Goal: Use online tool/utility: Use online tool/utility

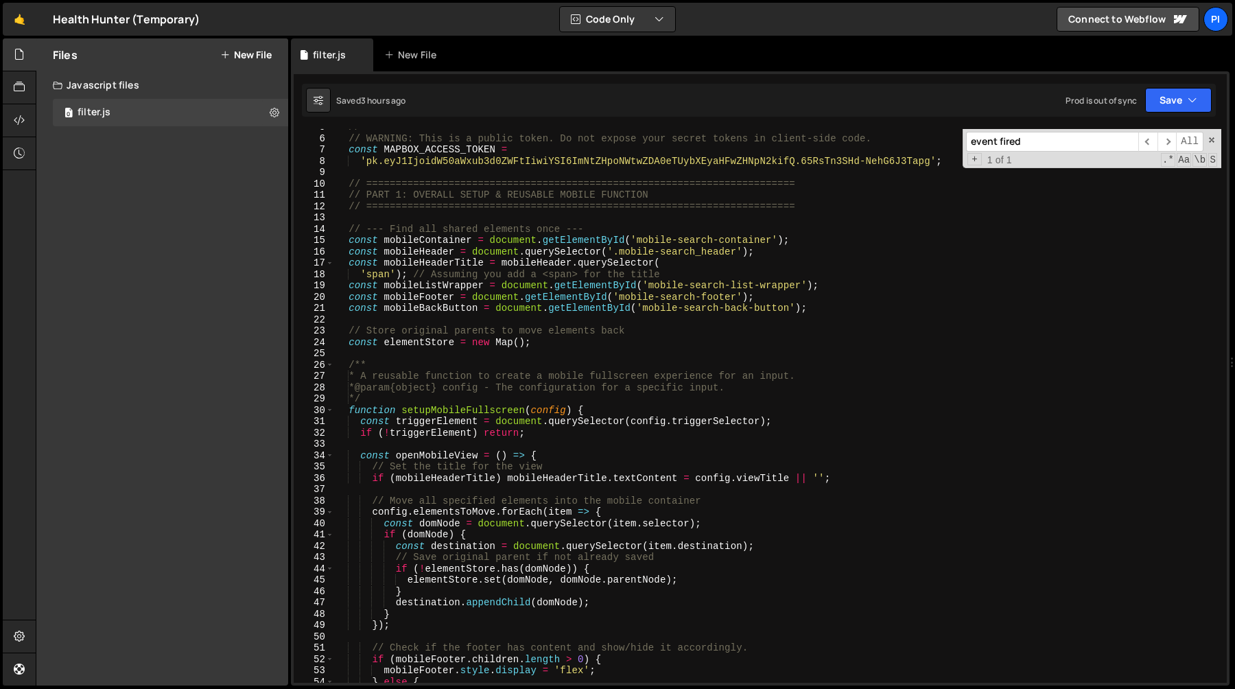
scroll to position [56, 0]
click at [730, 211] on div "// ========================================================================= //…" at bounding box center [777, 407] width 887 height 576
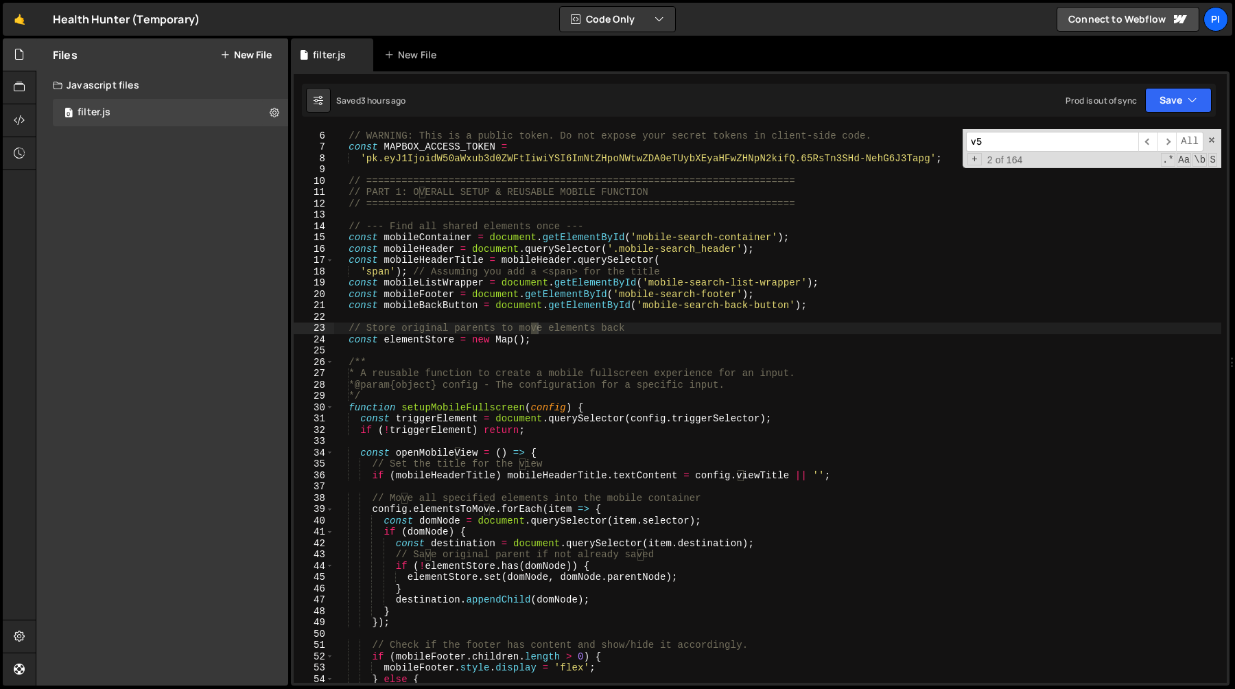
scroll to position [1918, 0]
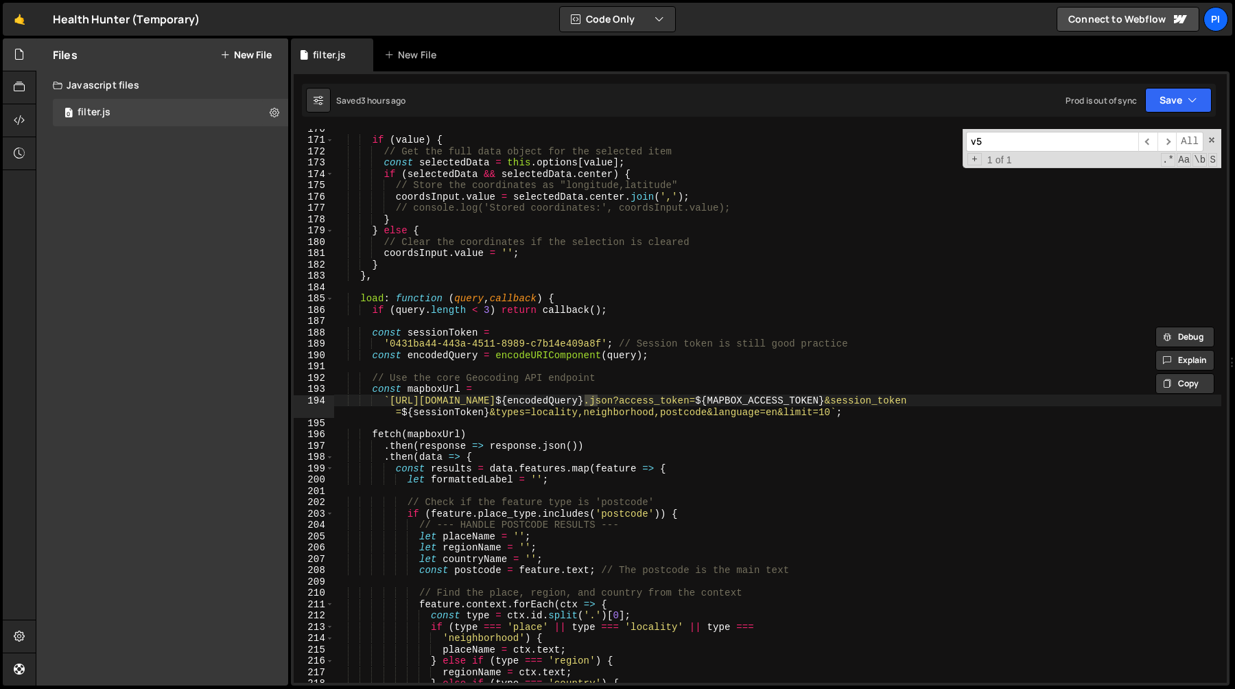
type input "v5"
click at [833, 414] on div "if ( value ) { // Get the full data object for the selected item const selected…" at bounding box center [777, 411] width 887 height 576
paste textarea "&countries=AU,[GEOGRAPHIC_DATA],[GEOGRAPHIC_DATA],MY,SG,[GEOGRAPHIC_DATA],HK,[G…"
click at [813, 394] on div "if ( value ) { // Get the full data object for the selected item const selected…" at bounding box center [777, 411] width 887 height 576
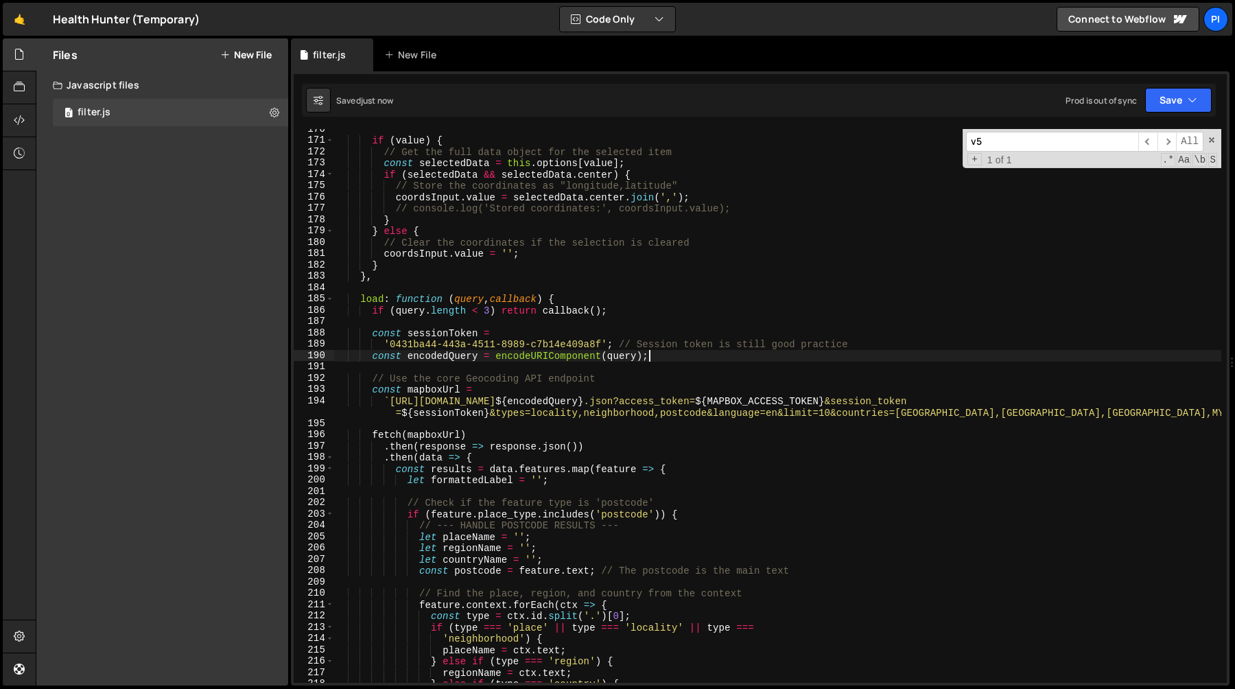
click at [765, 354] on div "if ( value ) { // Get the full data object for the selected item const selected…" at bounding box center [777, 411] width 887 height 576
click at [560, 236] on div "if ( value ) { // Get the full data object for the selected item const selected…" at bounding box center [777, 411] width 887 height 576
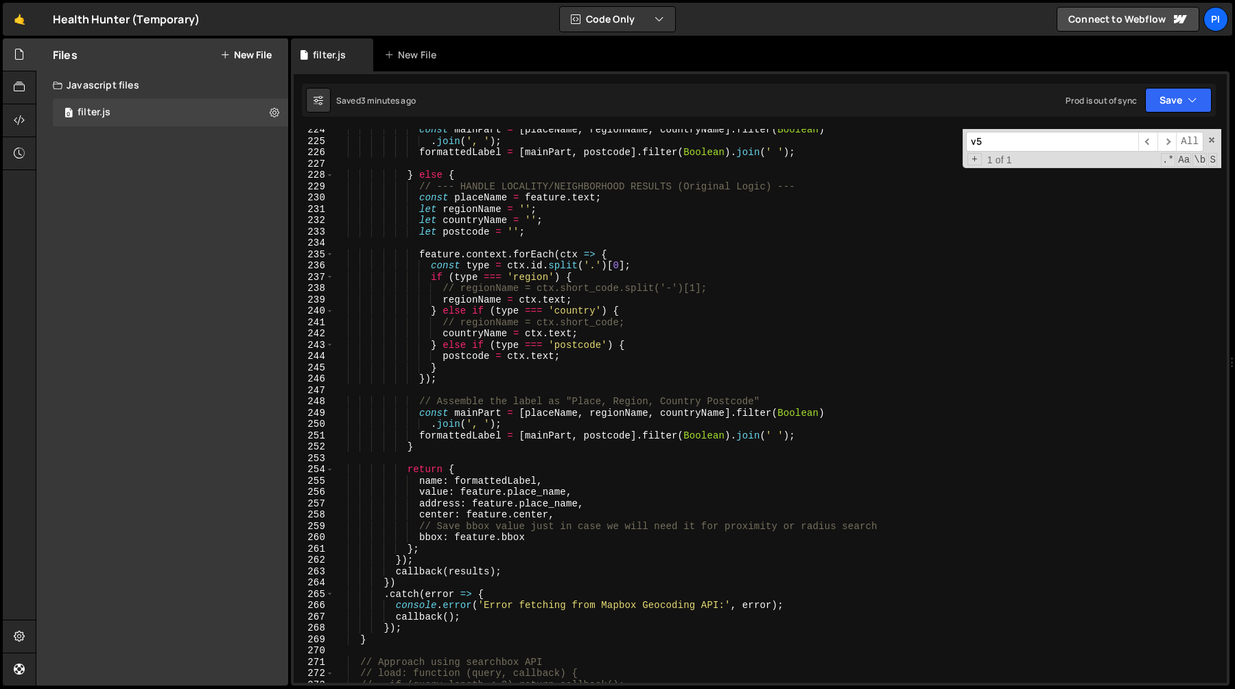
scroll to position [2541, 0]
click at [1211, 142] on span at bounding box center [1211, 140] width 10 height 10
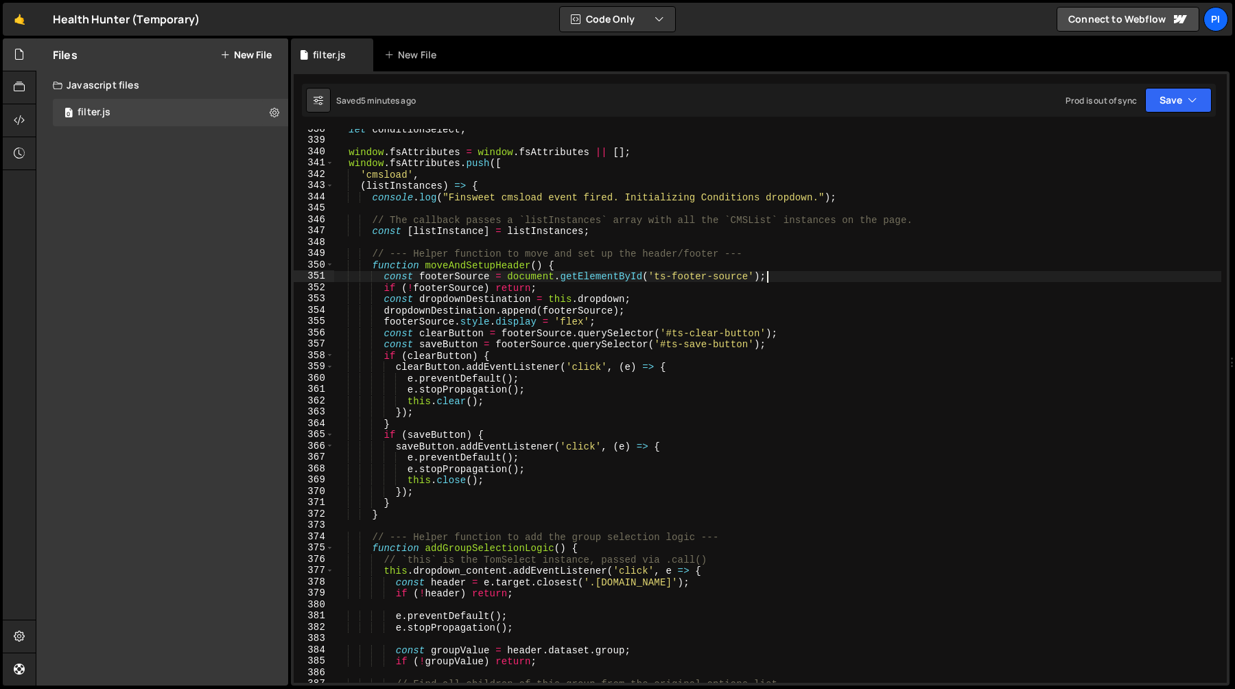
click at [852, 278] on div "let conditionSelect ; window . fsAttributes = window . fsAttributes || [ ] ; wi…" at bounding box center [777, 411] width 887 height 576
type textarea "const footerSource = document.getElementById('ts-footer-source');"
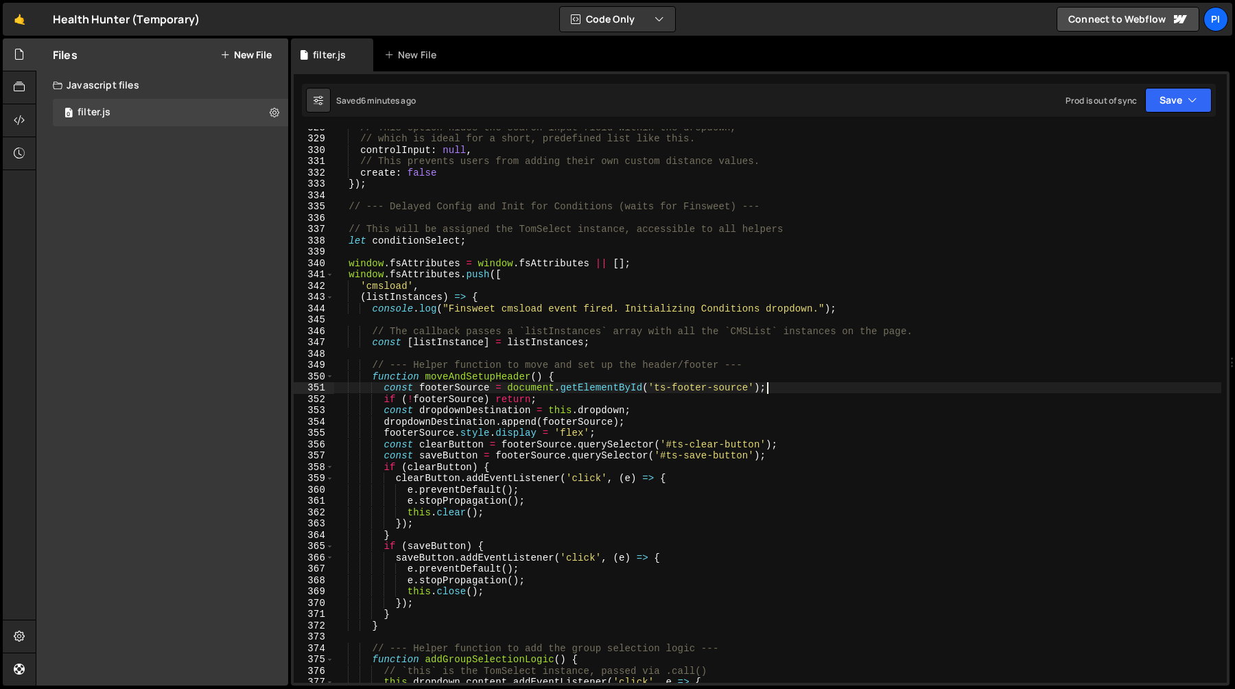
scroll to position [3725, 0]
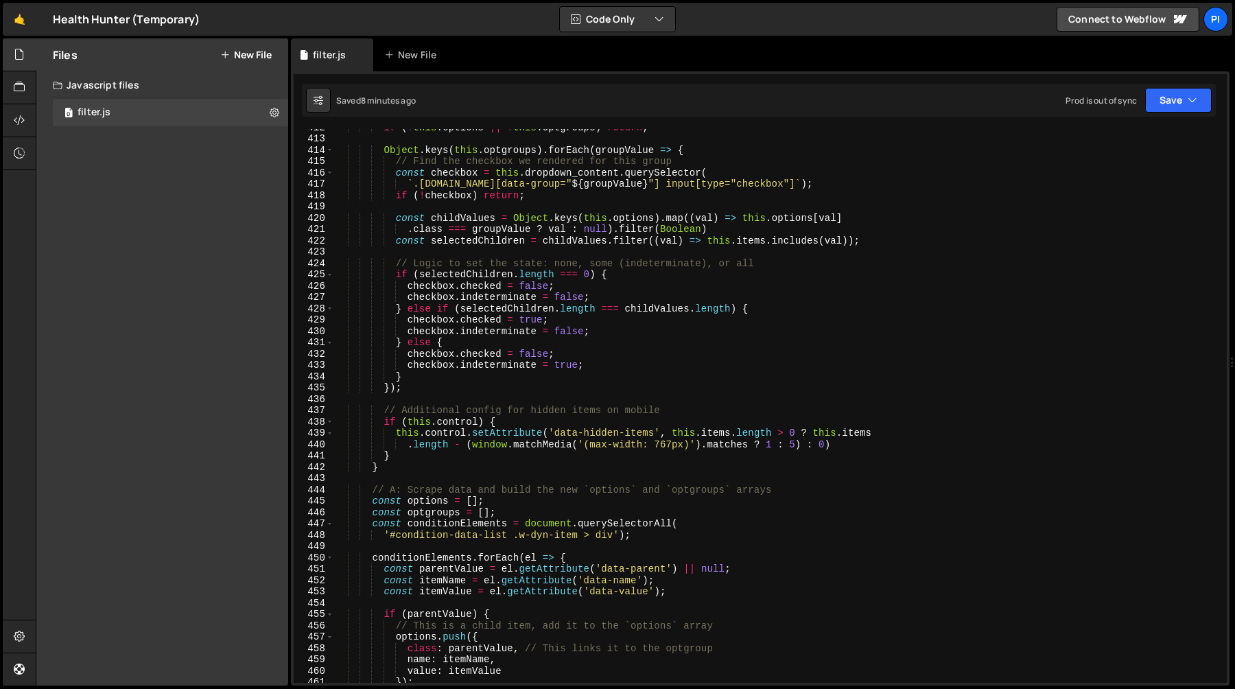
click at [715, 401] on div "if ( ! this . options || ! this . optgroups ) return ; Object . keys ( this . o…" at bounding box center [777, 409] width 887 height 576
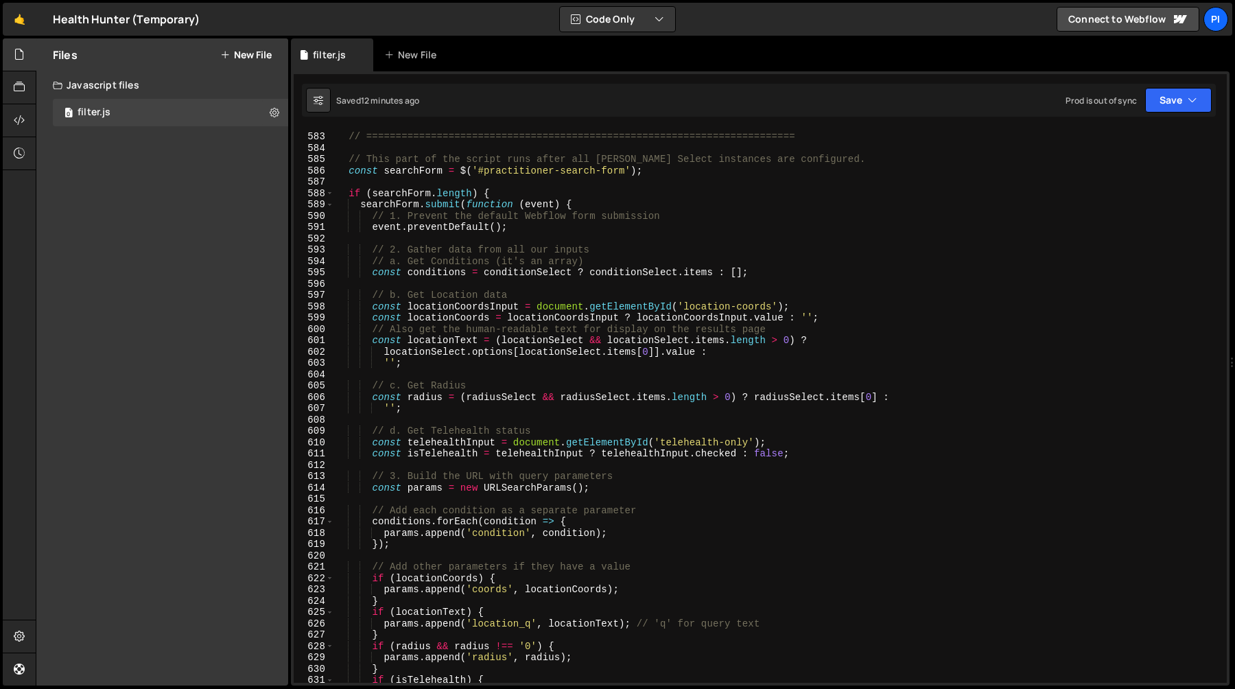
scroll to position [6615, 0]
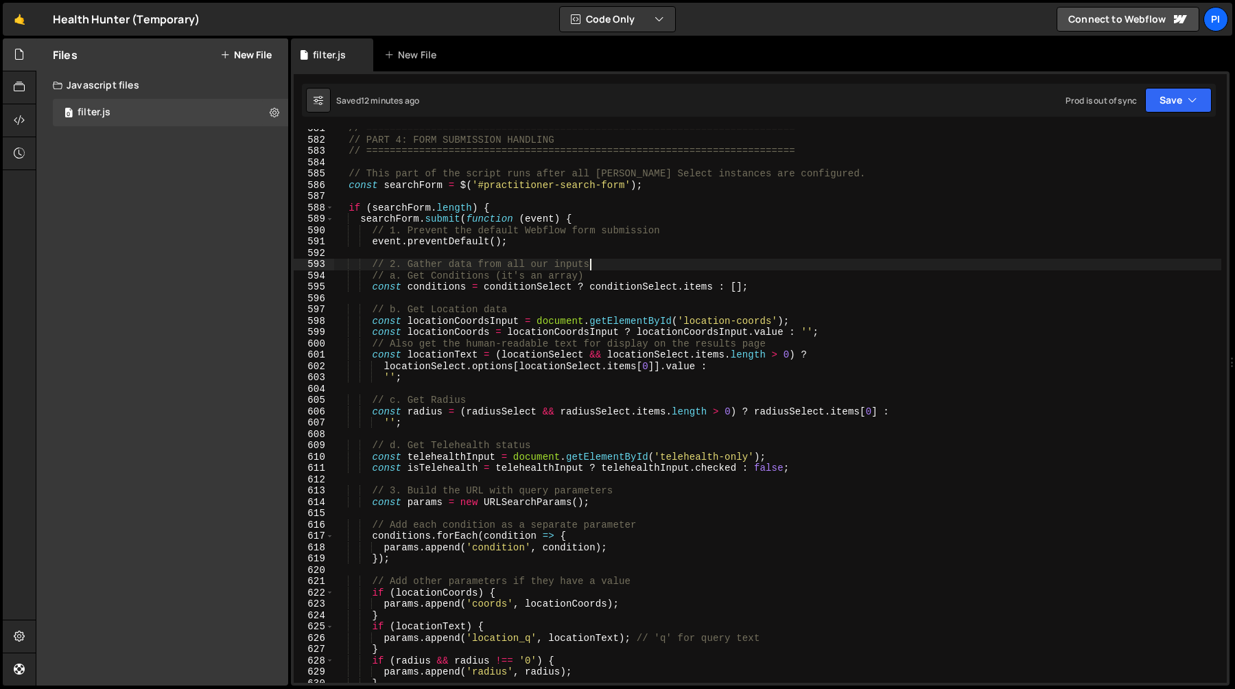
click at [625, 264] on div "// ========================================================================= //…" at bounding box center [777, 411] width 887 height 576
type textarea "// 2. Gather data from all our inputs"
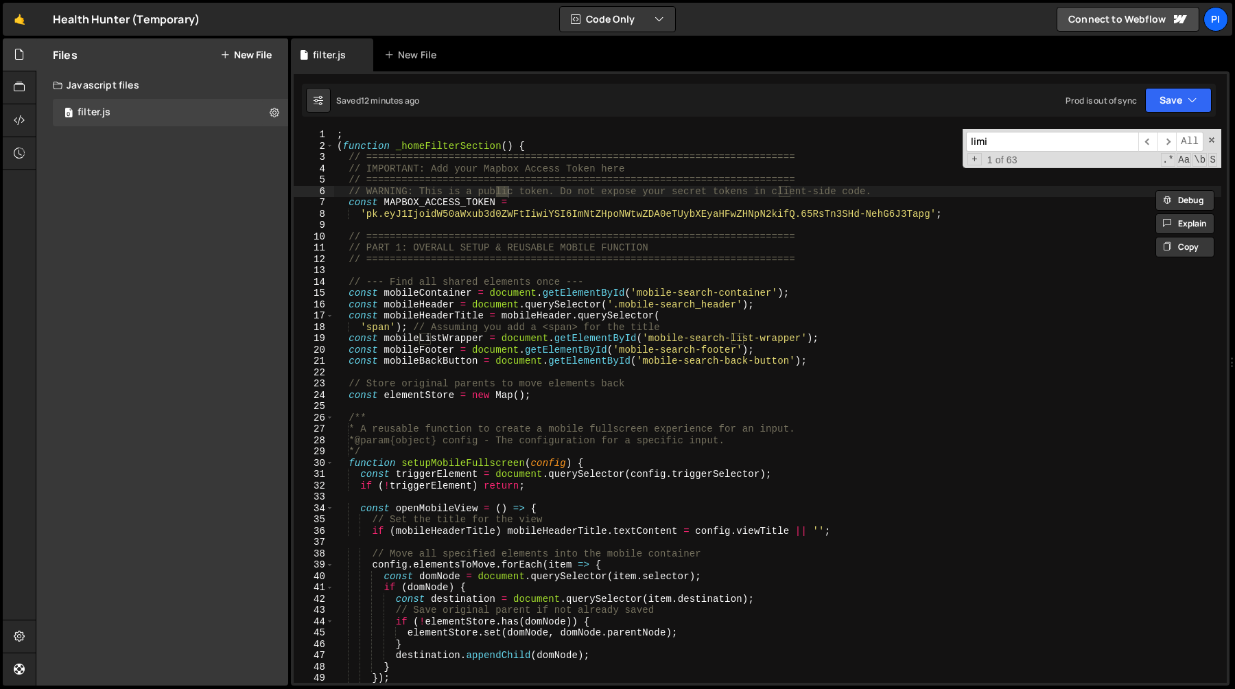
scroll to position [1930, 0]
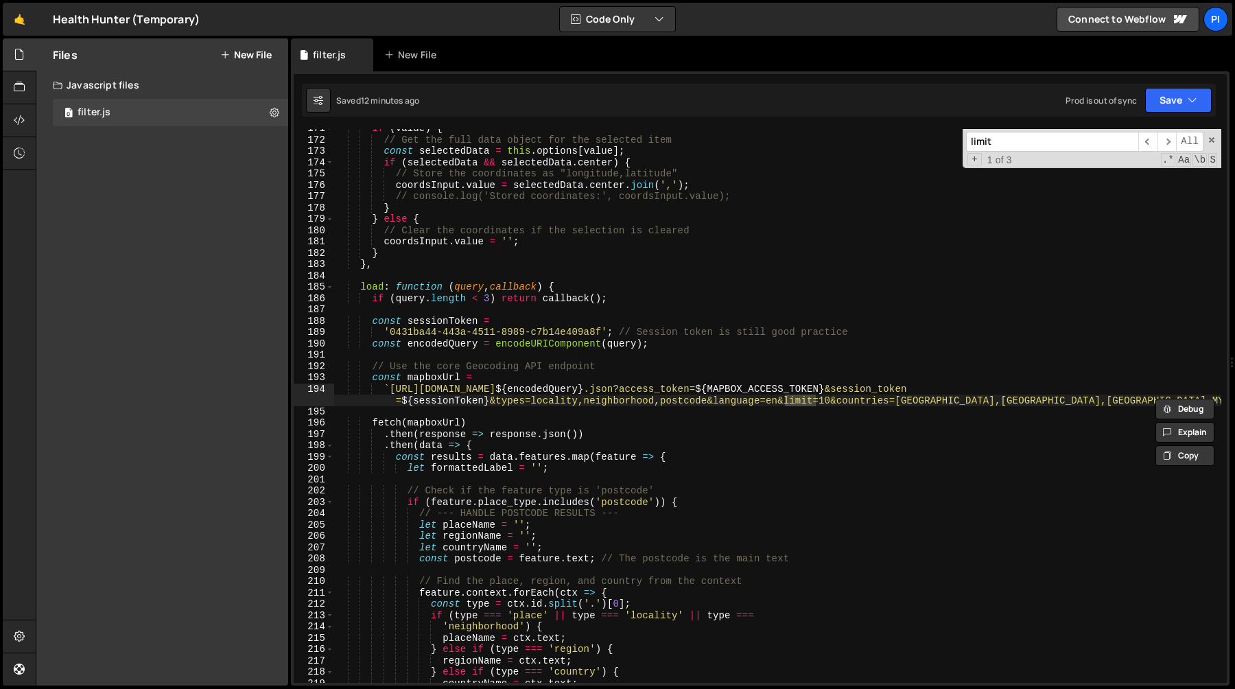
type input "limit"
click at [822, 401] on div "if ( value ) { // Get the full data object for the selected item const selected…" at bounding box center [777, 411] width 887 height 576
type textarea "`https://[DOMAIN_NAME]/geocoding/v5/mapbox.places/${encodedQuery}.json?access_t…"
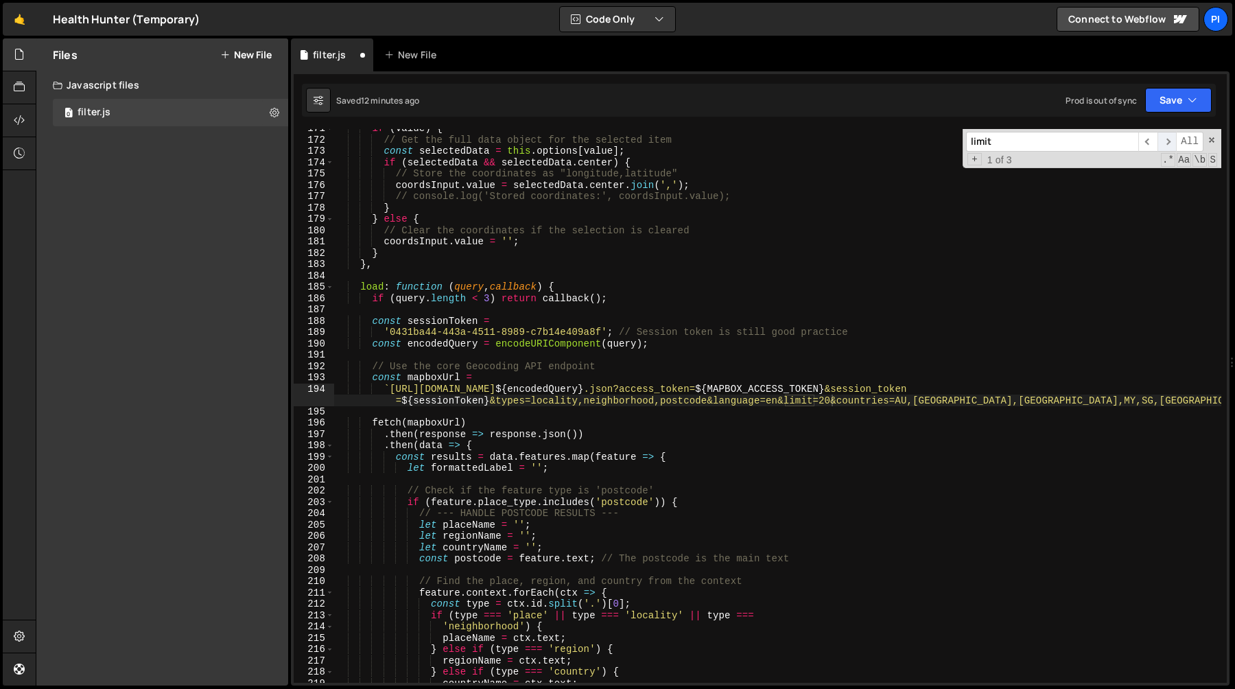
click at [1167, 144] on span "​" at bounding box center [1166, 142] width 19 height 20
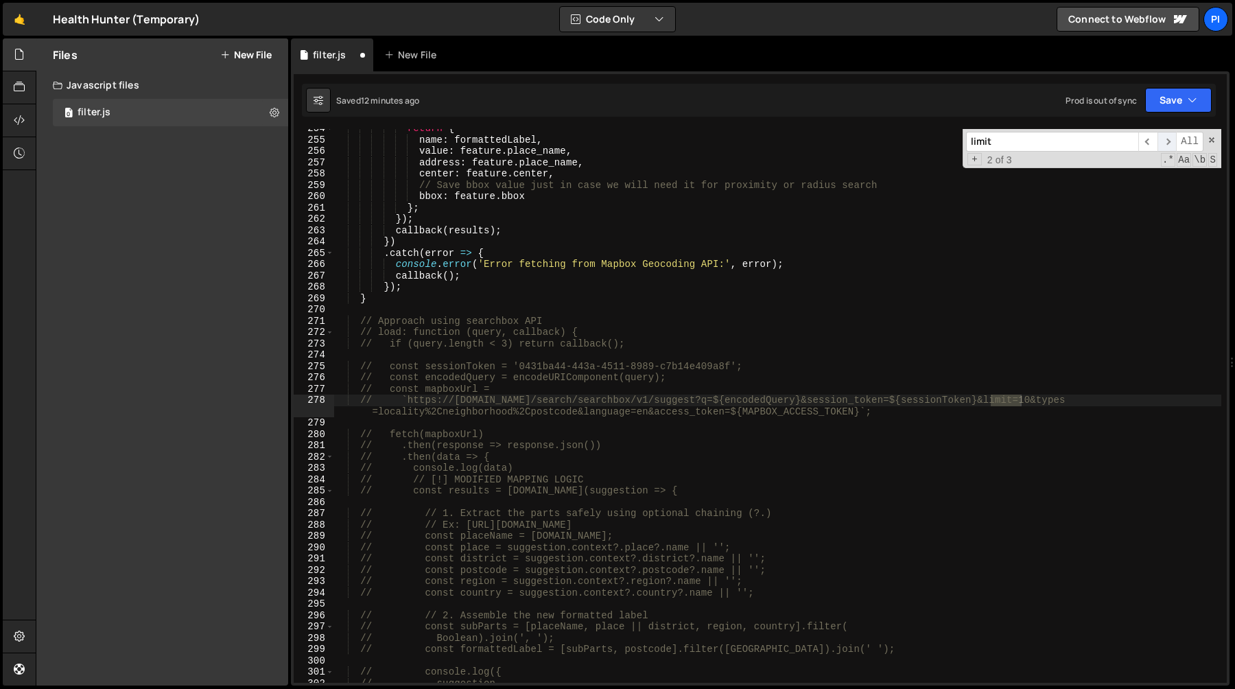
click at [1167, 144] on span "​" at bounding box center [1166, 142] width 19 height 20
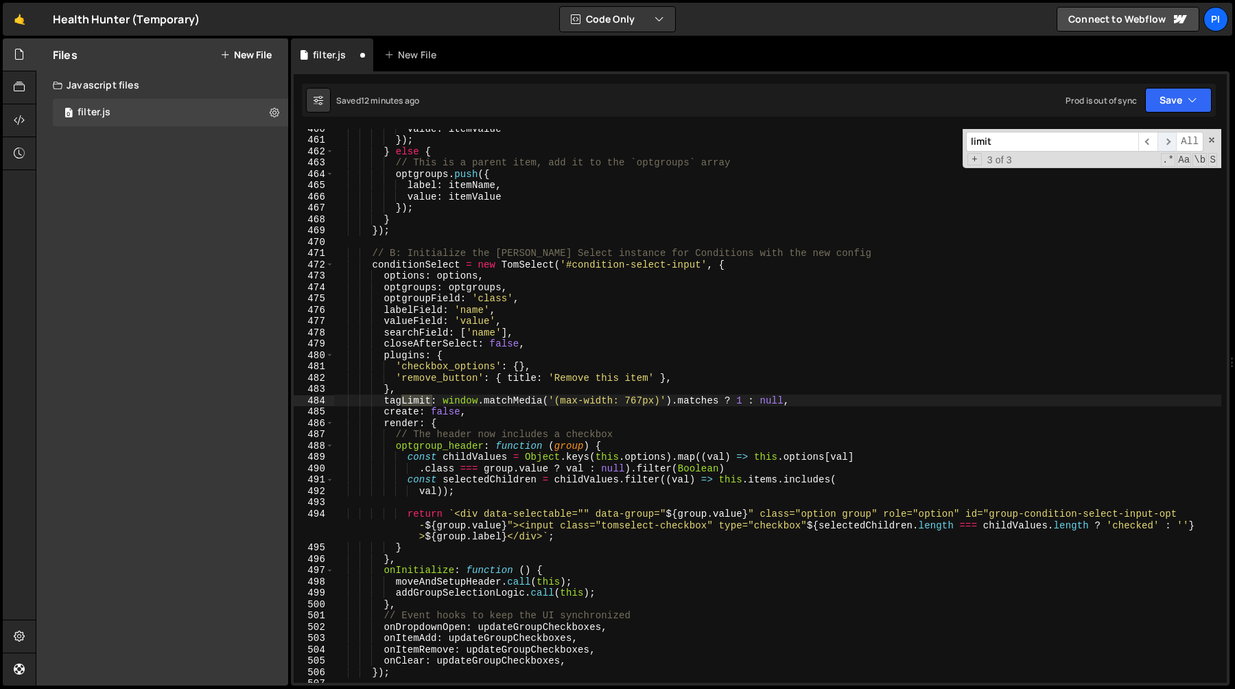
click at [1167, 144] on span "​" at bounding box center [1166, 142] width 19 height 20
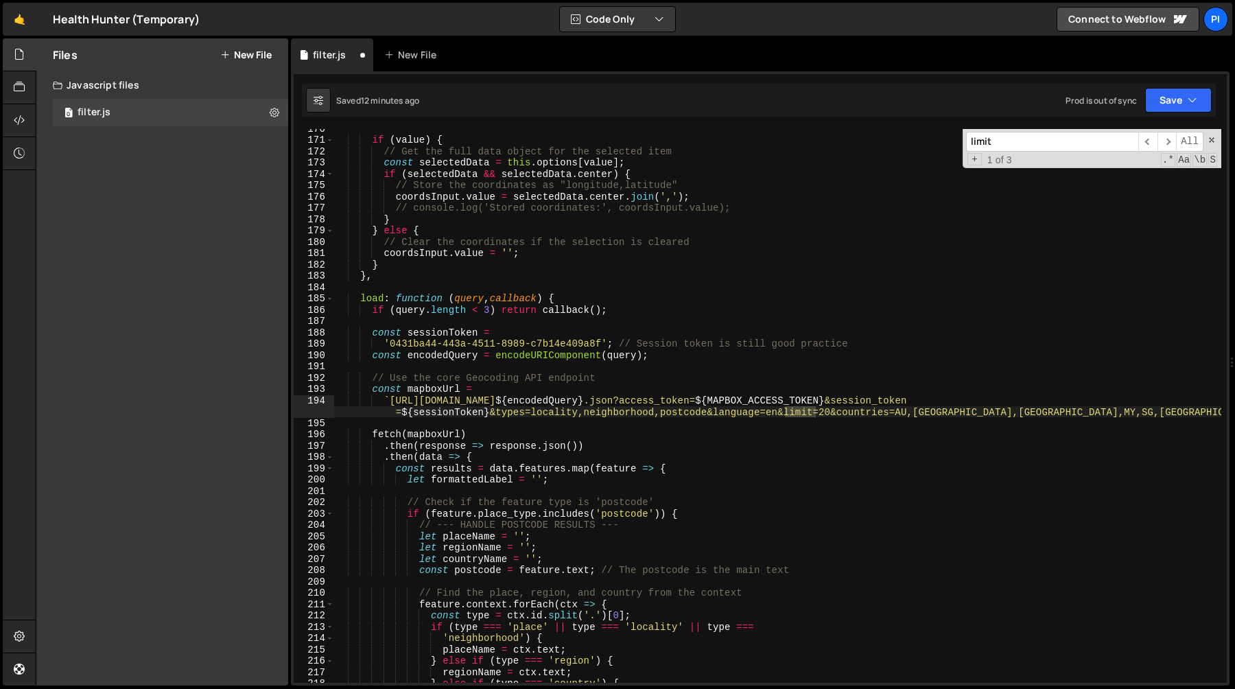
click at [825, 413] on div "if ( value ) { // Get the full data object for the selected item const selected…" at bounding box center [777, 411] width 887 height 576
click at [802, 401] on div "if ( value ) { // Get the full data object for the selected item const selected…" at bounding box center [777, 411] width 887 height 576
click at [807, 363] on div "if ( value ) { // Get the full data object for the selected item const selected…" at bounding box center [777, 411] width 887 height 576
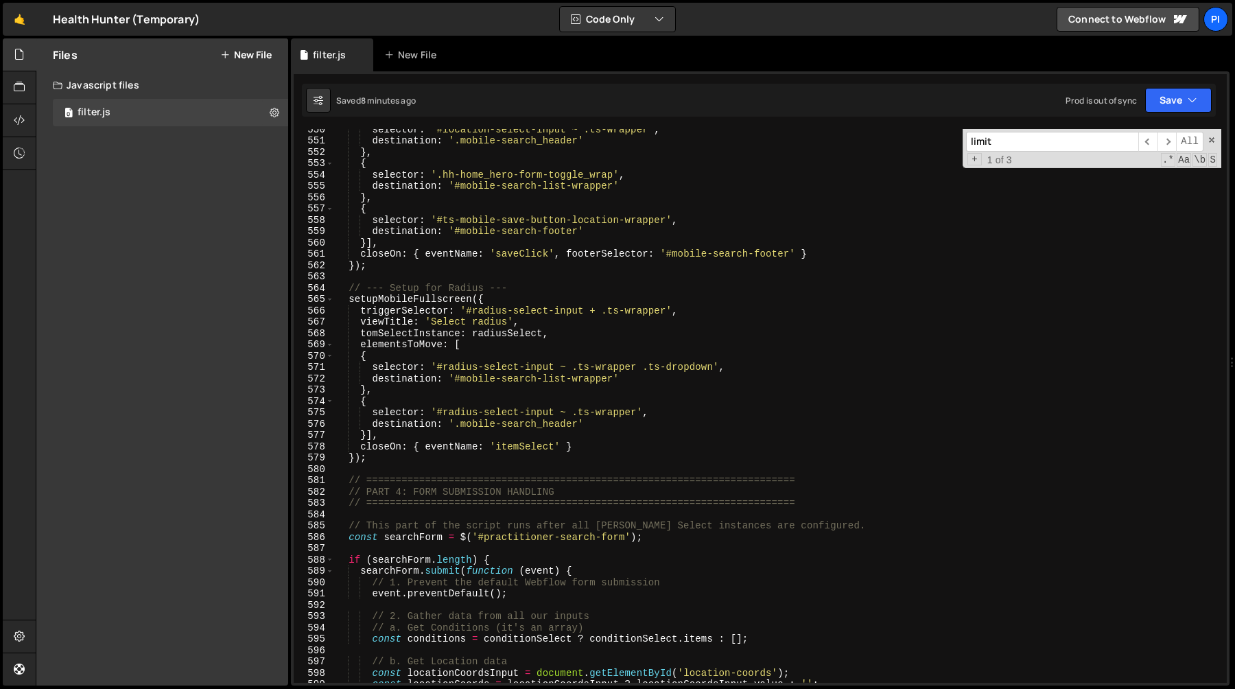
scroll to position [6264, 0]
click at [714, 311] on div "selector : '#location-select-input ~ .ts-wrapper' , destination : '.mobile-sear…" at bounding box center [777, 411] width 887 height 576
type textarea "triggerSelector: '#radius-select-input + .ts-wrapper',"
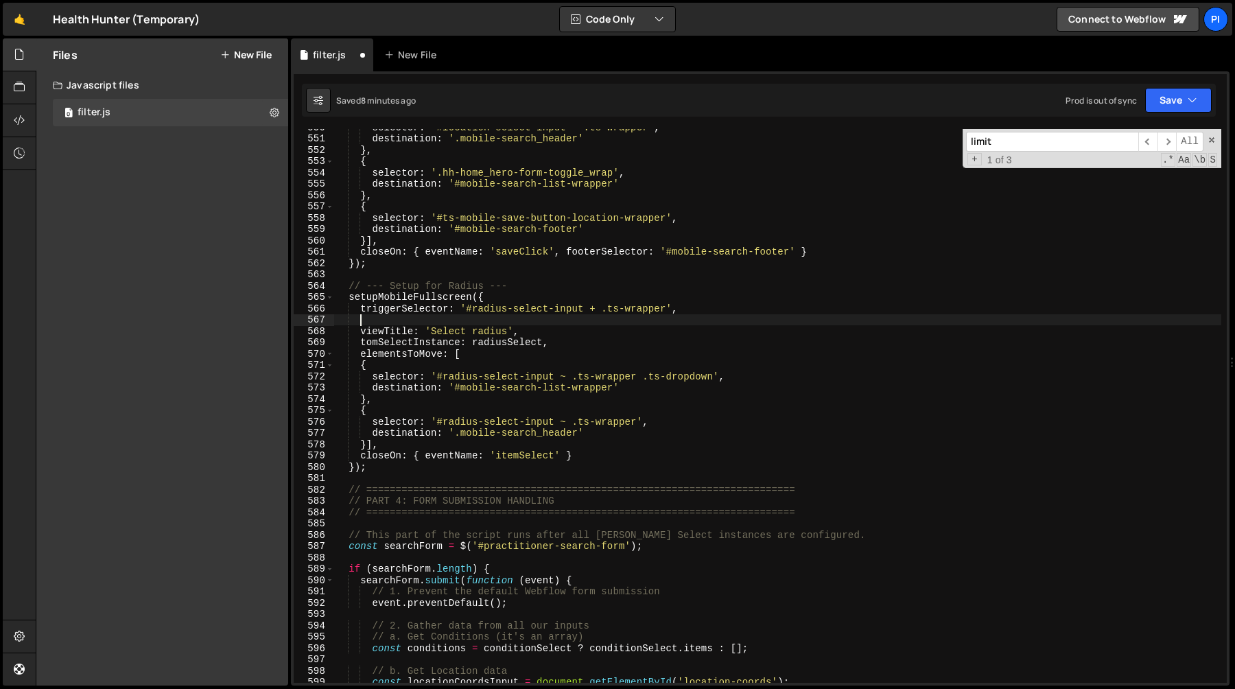
paste textarea "displayStyle: 'bottom-sheet',"
click at [455, 320] on div "selector : '#location-select-input ~ .ts-wrapper' , destination : '.mobile-sear…" at bounding box center [777, 409] width 887 height 576
drag, startPoint x: 455, startPoint y: 320, endPoint x: 484, endPoint y: 320, distance: 29.5
click at [455, 320] on div "selector : '#location-select-input ~ .ts-wrapper' , destination : '.mobile-sear…" at bounding box center [777, 409] width 887 height 576
click at [519, 321] on div "selector : '#location-select-input ~ .ts-wrapper' , destination : '.mobile-sear…" at bounding box center [777, 409] width 887 height 576
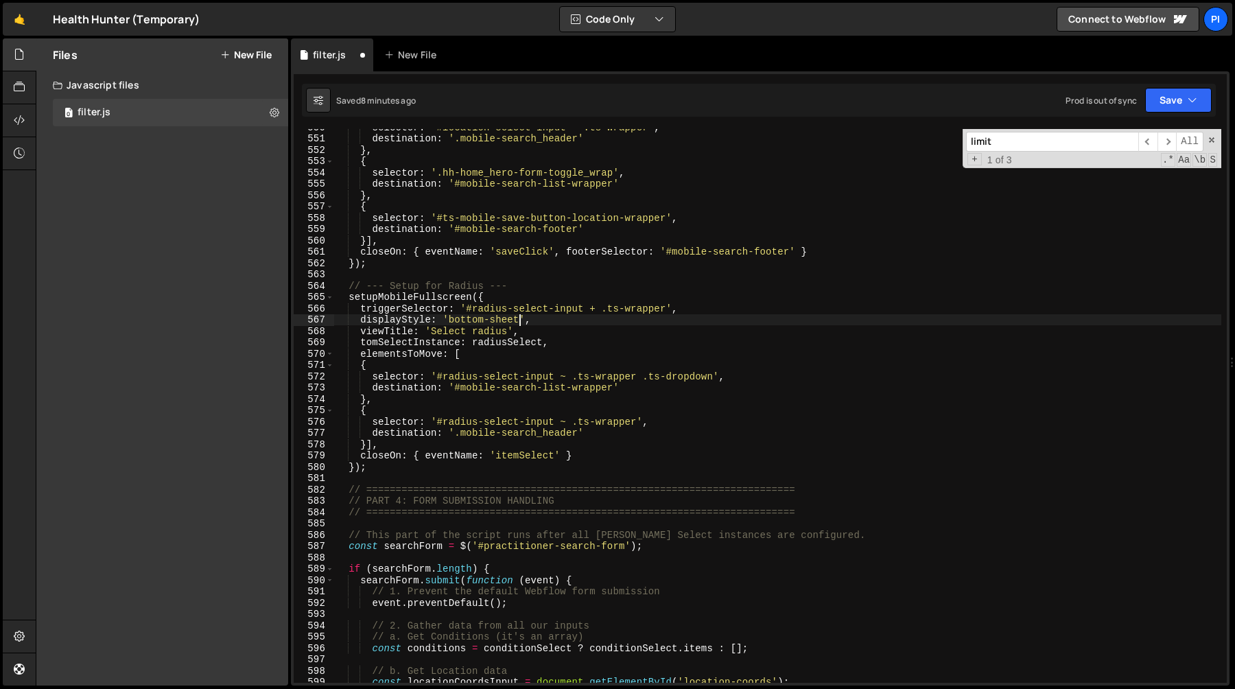
click at [448, 322] on div "selector : '#location-select-input ~ .ts-wrapper' , destination : '.mobile-sear…" at bounding box center [777, 409] width 887 height 576
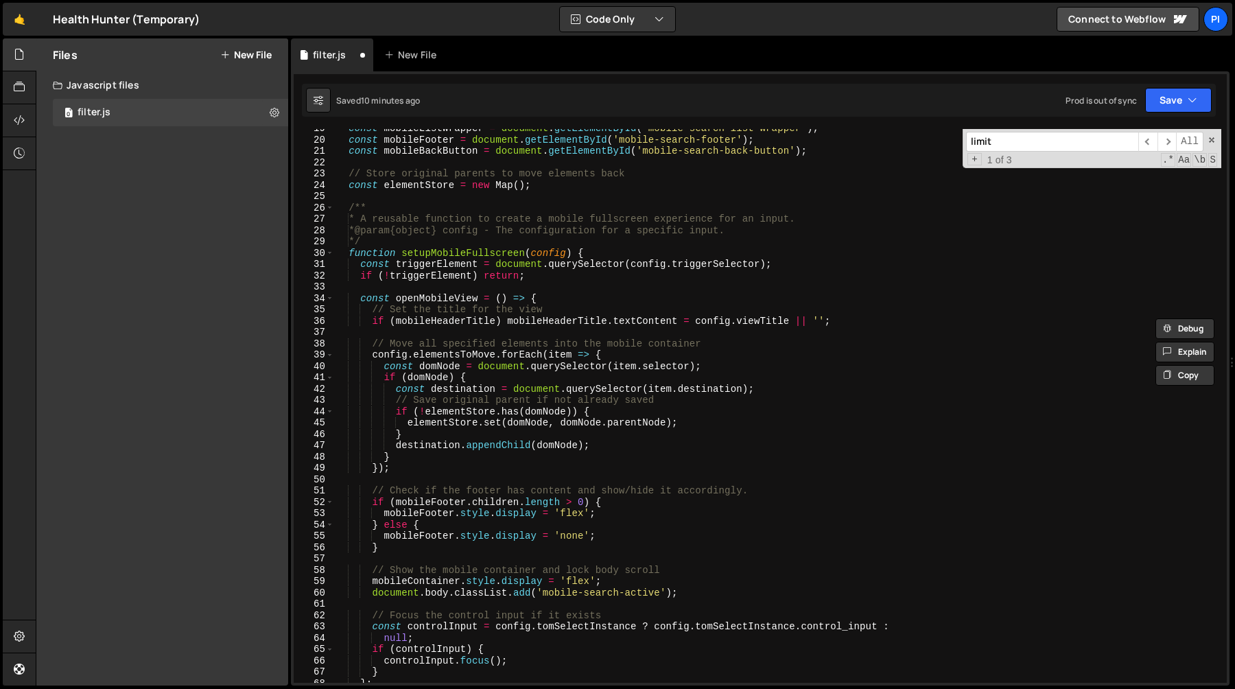
scroll to position [213, 0]
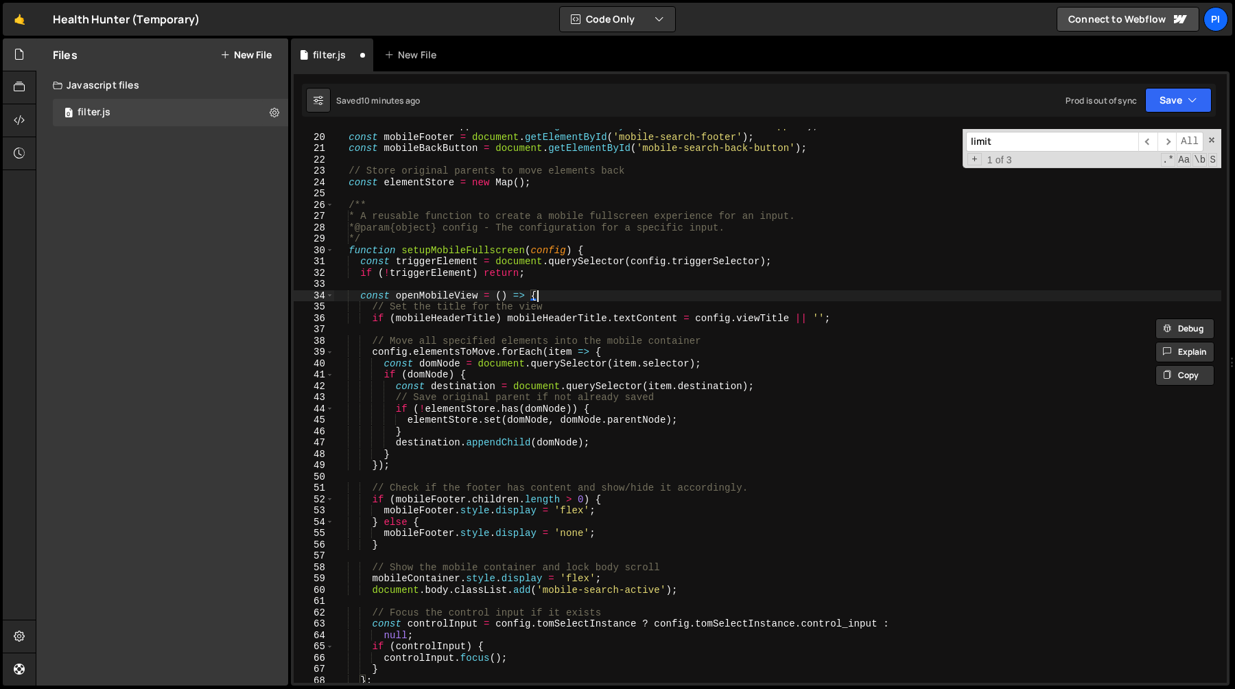
click at [583, 300] on div "const mobileListWrapper = document . getElementById ( 'mobile-search-list-wrapp…" at bounding box center [777, 408] width 887 height 576
type textarea "const openMobileView = () => {"
click at [549, 296] on div "const mobileListWrapper = document . getElementById ( 'mobile-search-list-wrapp…" at bounding box center [777, 408] width 887 height 576
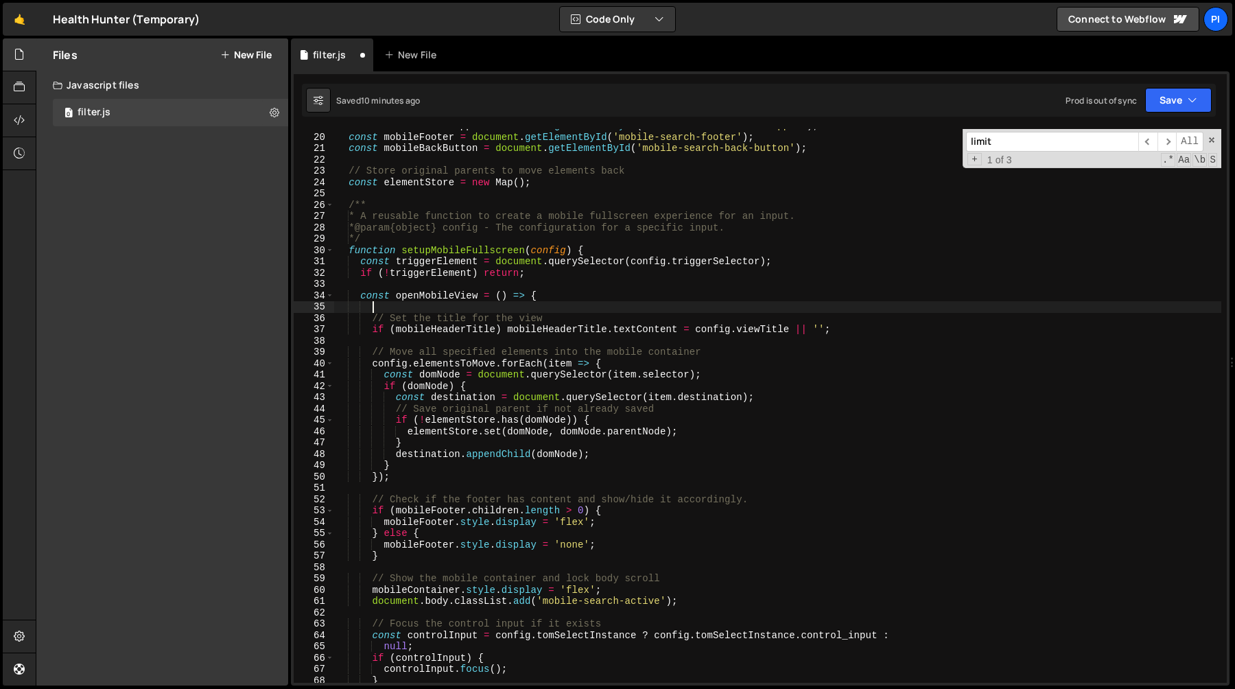
paste textarea "}"
type textarea "}"
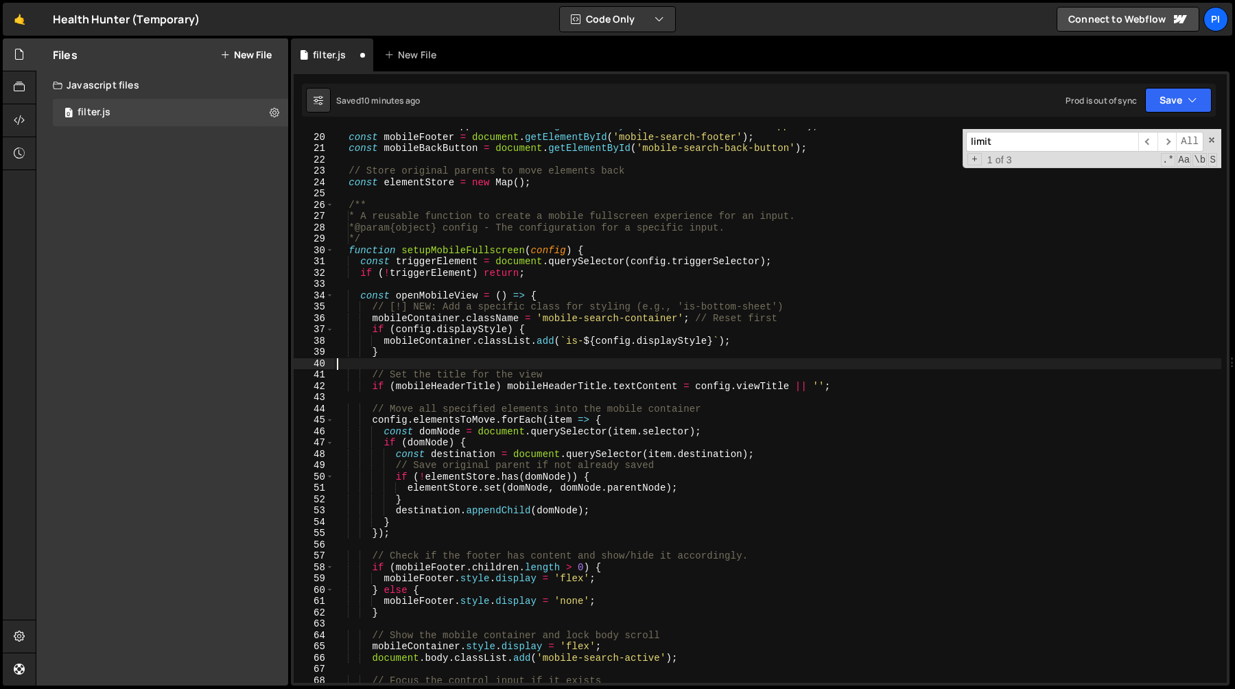
scroll to position [0, 0]
click at [428, 315] on div "const mobileListWrapper = document . getElementById ( 'mobile-search-list-wrapp…" at bounding box center [777, 408] width 887 height 576
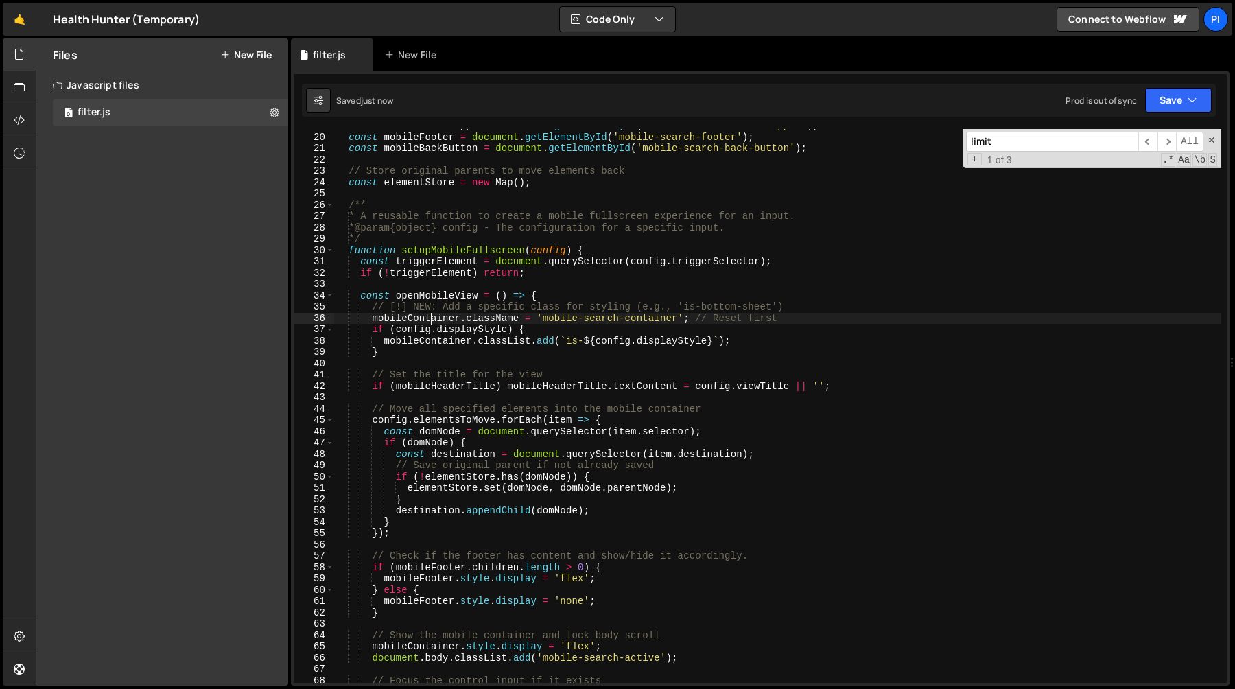
click at [428, 315] on div "const mobileListWrapper = document . getElementById ( 'mobile-search-list-wrapp…" at bounding box center [777, 408] width 887 height 576
click at [433, 342] on div "const mobileListWrapper = document . getElementById ( 'mobile-search-list-wrapp…" at bounding box center [777, 409] width 887 height 576
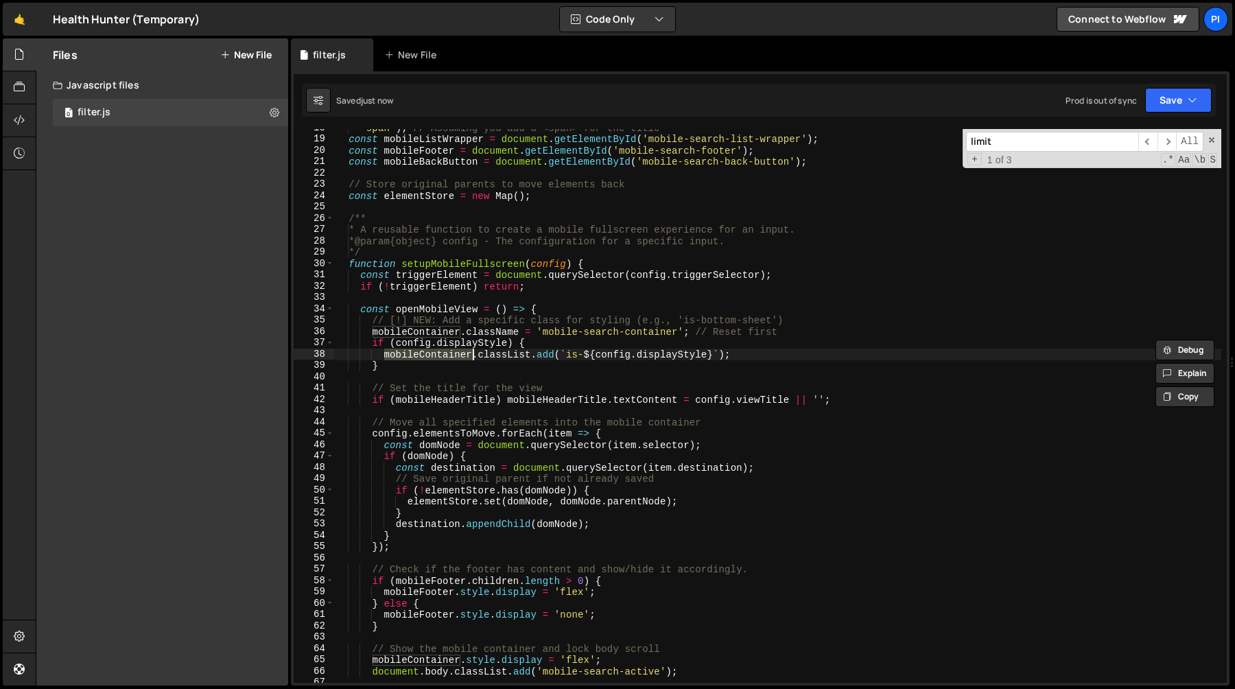
scroll to position [204, 0]
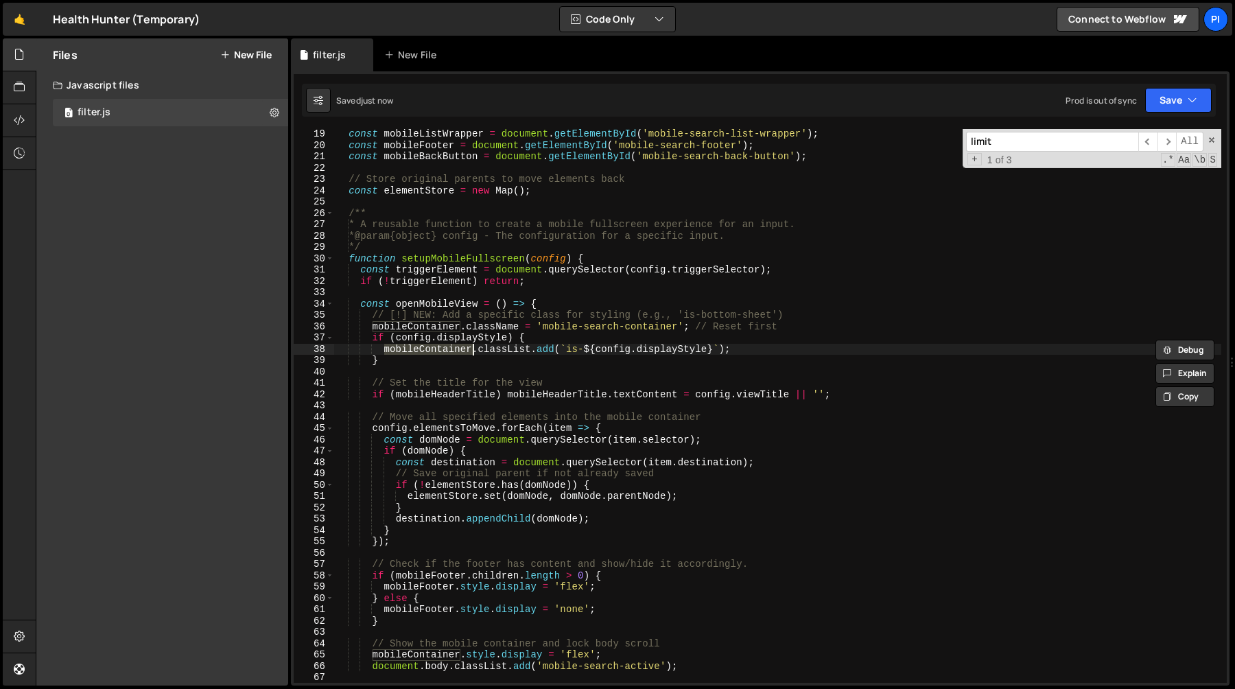
click at [492, 330] on div "const mobileListWrapper = document . getElementById ( 'mobile-search-list-wrapp…" at bounding box center [777, 416] width 887 height 576
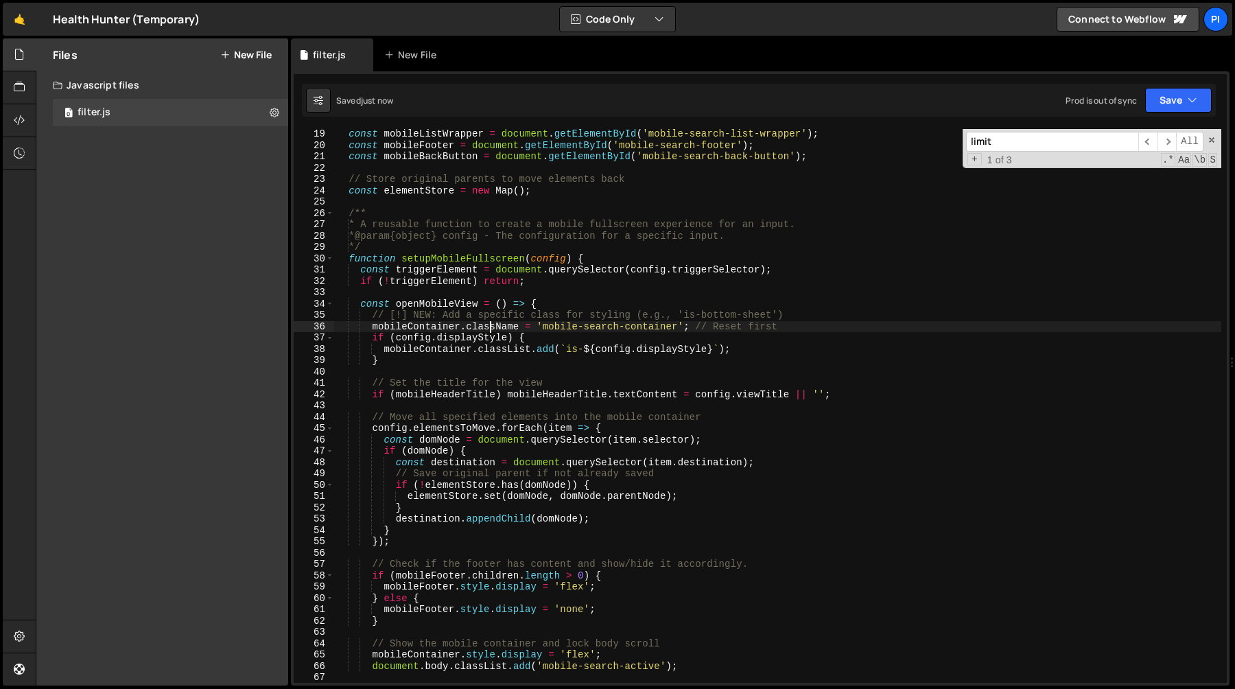
click at [492, 330] on div "const mobileListWrapper = document . getElementById ( 'mobile-search-list-wrapp…" at bounding box center [777, 416] width 887 height 576
click at [781, 319] on div "const mobileListWrapper = document . getElementById ( 'mobile-search-list-wrapp…" at bounding box center [777, 416] width 887 height 576
click at [807, 318] on div "const mobileListWrapper = document . getElementById ( 'mobile-search-list-wrapp…" at bounding box center [777, 416] width 887 height 576
click at [748, 320] on div "const mobileListWrapper = document . getElementById ( 'mobile-search-list-wrapp…" at bounding box center [777, 416] width 887 height 576
click at [711, 319] on div "const mobileListWrapper = document . getElementById ( 'mobile-search-list-wrapp…" at bounding box center [777, 416] width 887 height 576
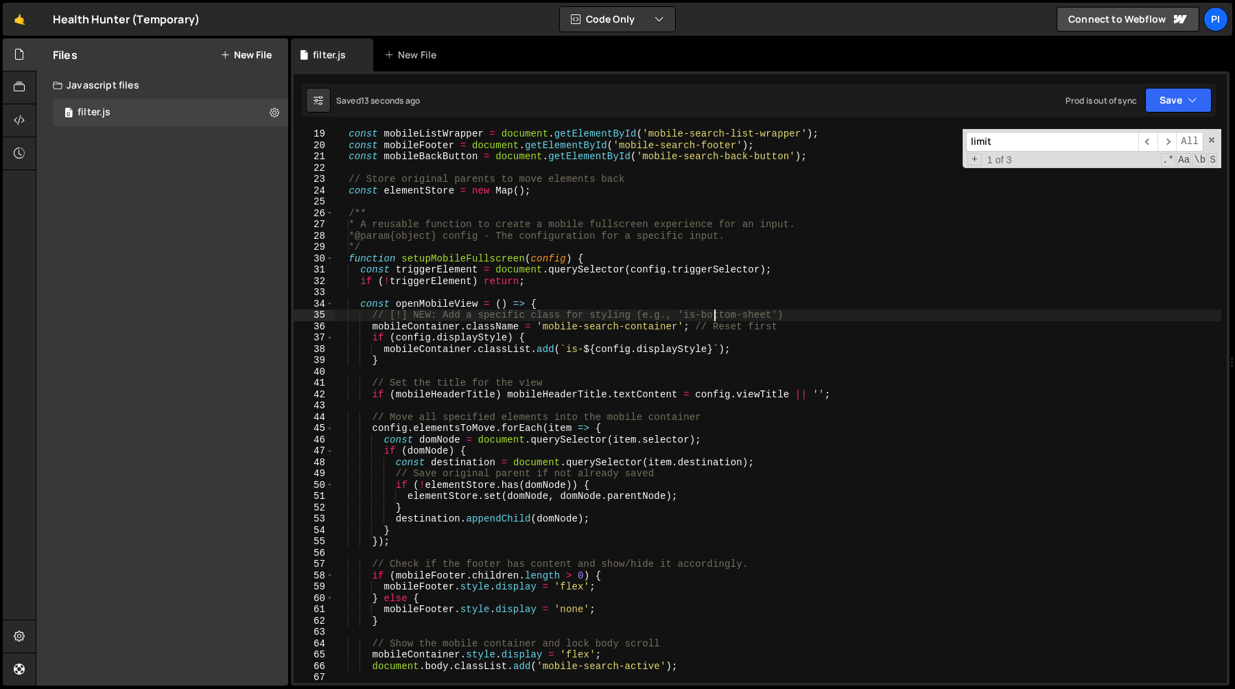
click at [711, 319] on div "const mobileListWrapper = document . getElementById ( 'mobile-search-list-wrapp…" at bounding box center [777, 416] width 887 height 576
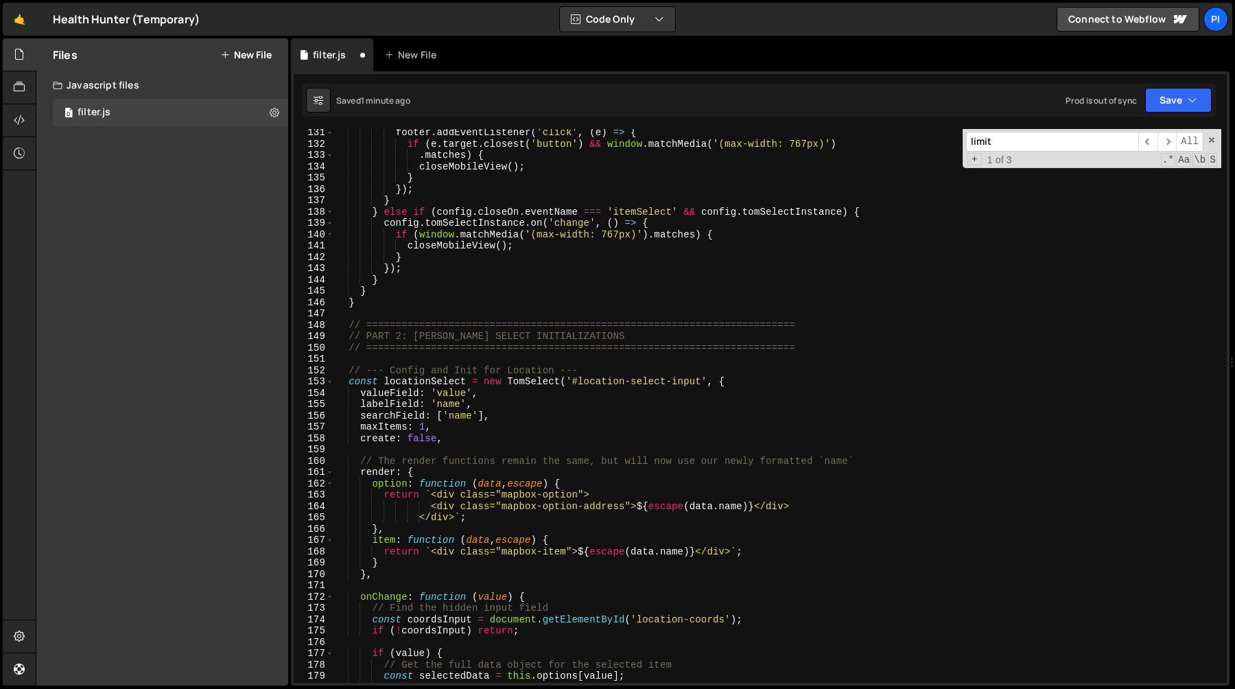
scroll to position [1473, 0]
click at [376, 307] on div "footer . addEventListener ( 'click' , ( e ) => { if ( e . target . closest ( 'b…" at bounding box center [777, 416] width 887 height 576
type textarea "}"
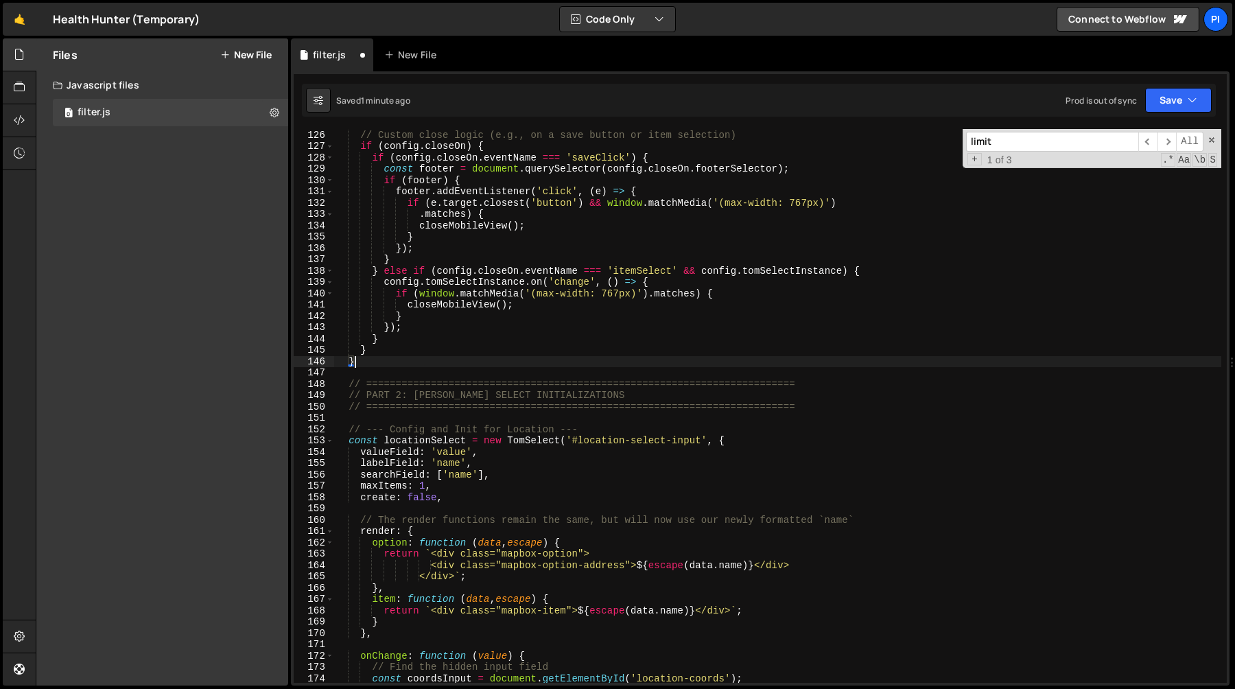
scroll to position [0, 0]
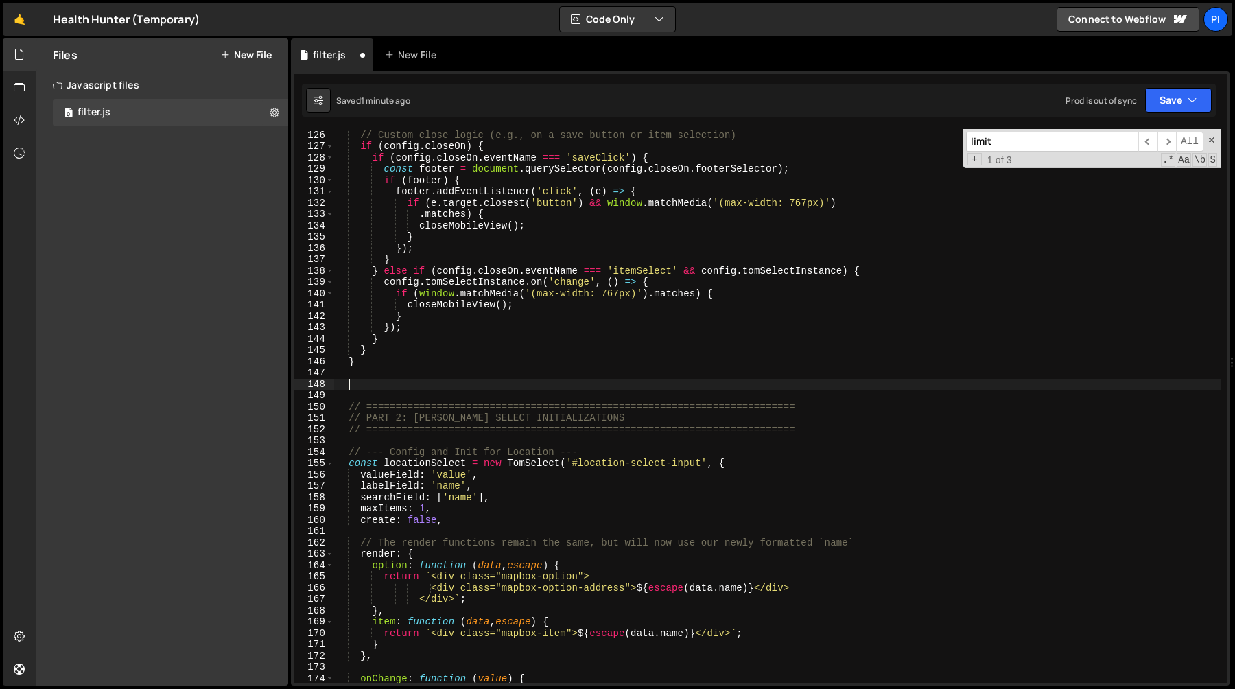
paste textarea "});"
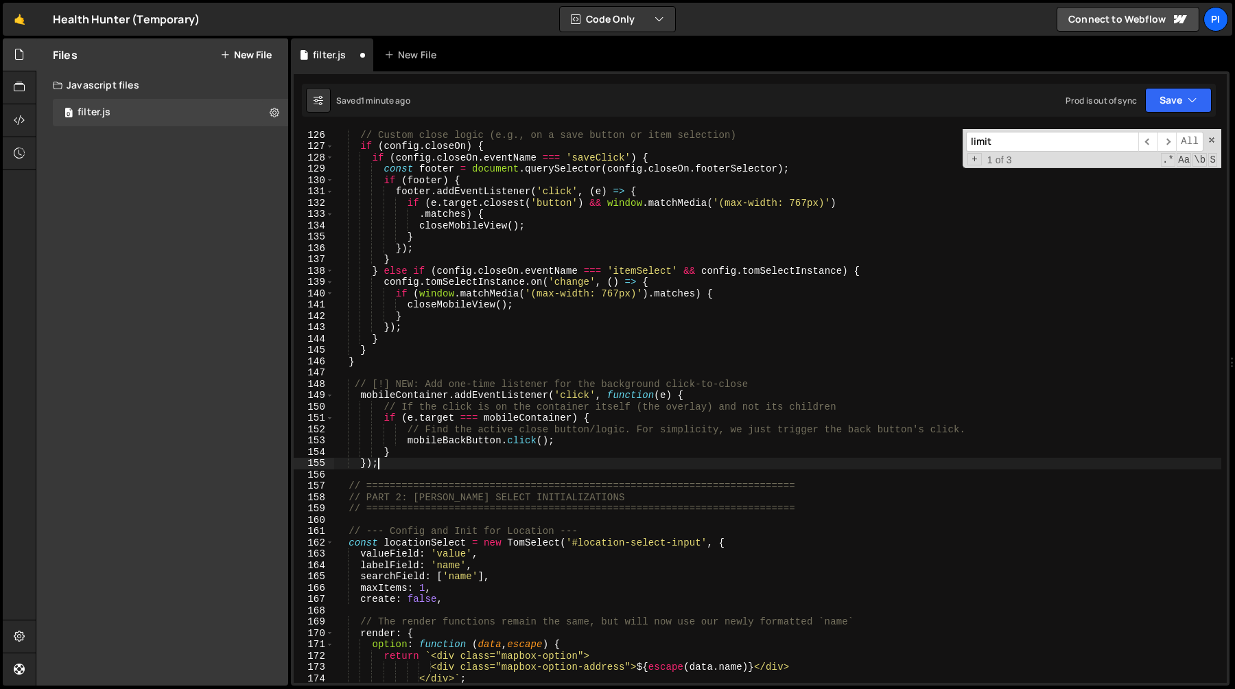
click at [372, 388] on div "// Custom close logic (e.g., on a save button or item selection) if ( config . …" at bounding box center [777, 406] width 887 height 576
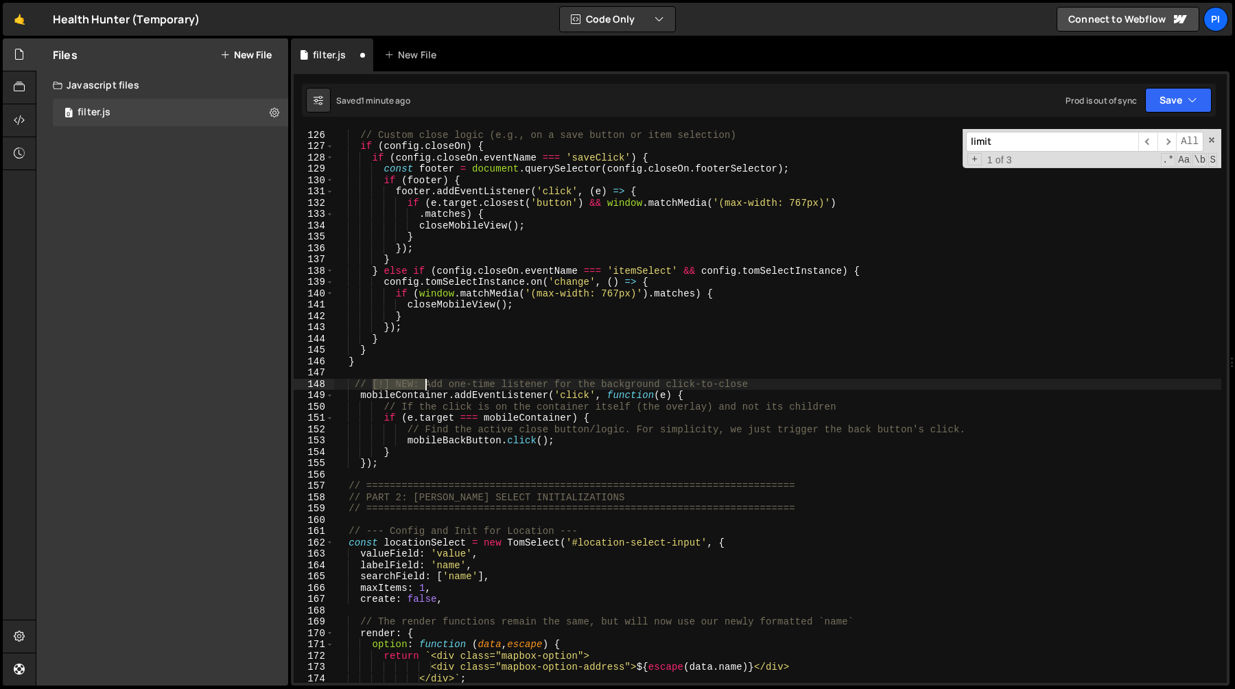
drag, startPoint x: 425, startPoint y: 386, endPoint x: 440, endPoint y: 418, distance: 35.6
click at [425, 386] on div "// Custom close logic (e.g., on a save button or item selection) if ( config . …" at bounding box center [777, 406] width 887 height 576
click at [495, 420] on div "// Custom close logic (e.g., on a save button or item selection) if ( config . …" at bounding box center [777, 406] width 887 height 576
click at [473, 449] on div "// Custom close logic (e.g., on a save button or item selection) if ( config . …" at bounding box center [777, 406] width 887 height 576
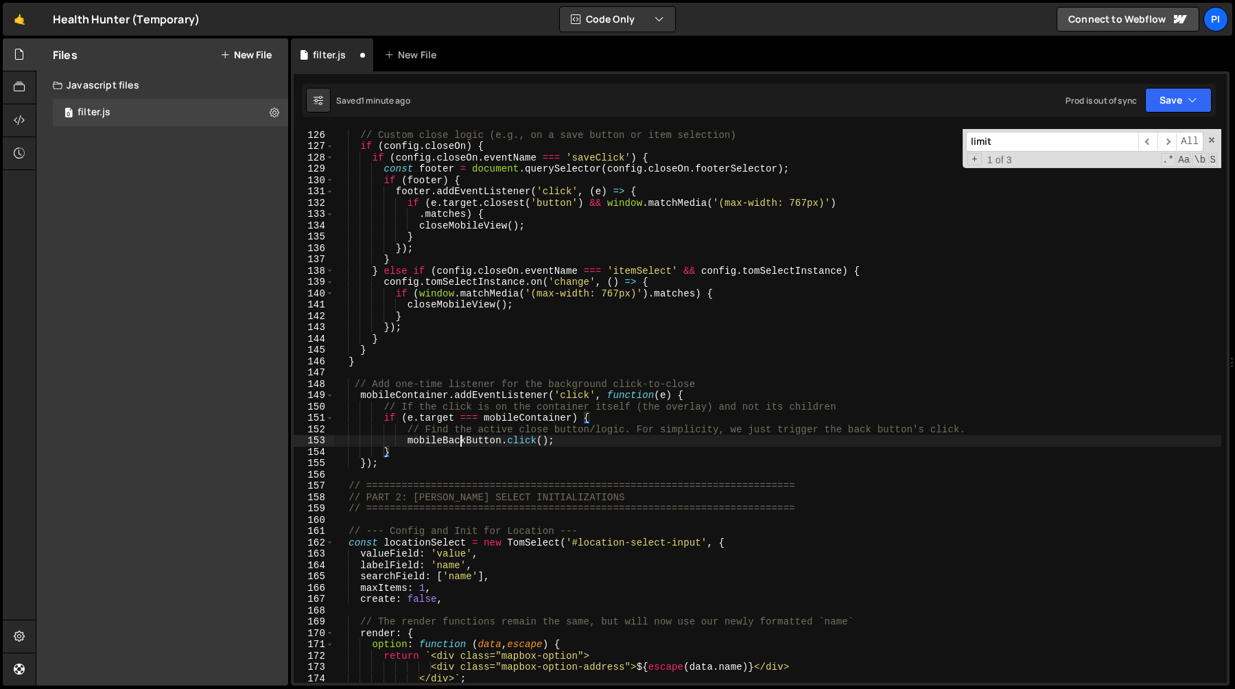
click at [458, 438] on div "// Custom close logic (e.g., on a save button or item selection) if ( config . …" at bounding box center [777, 406] width 887 height 576
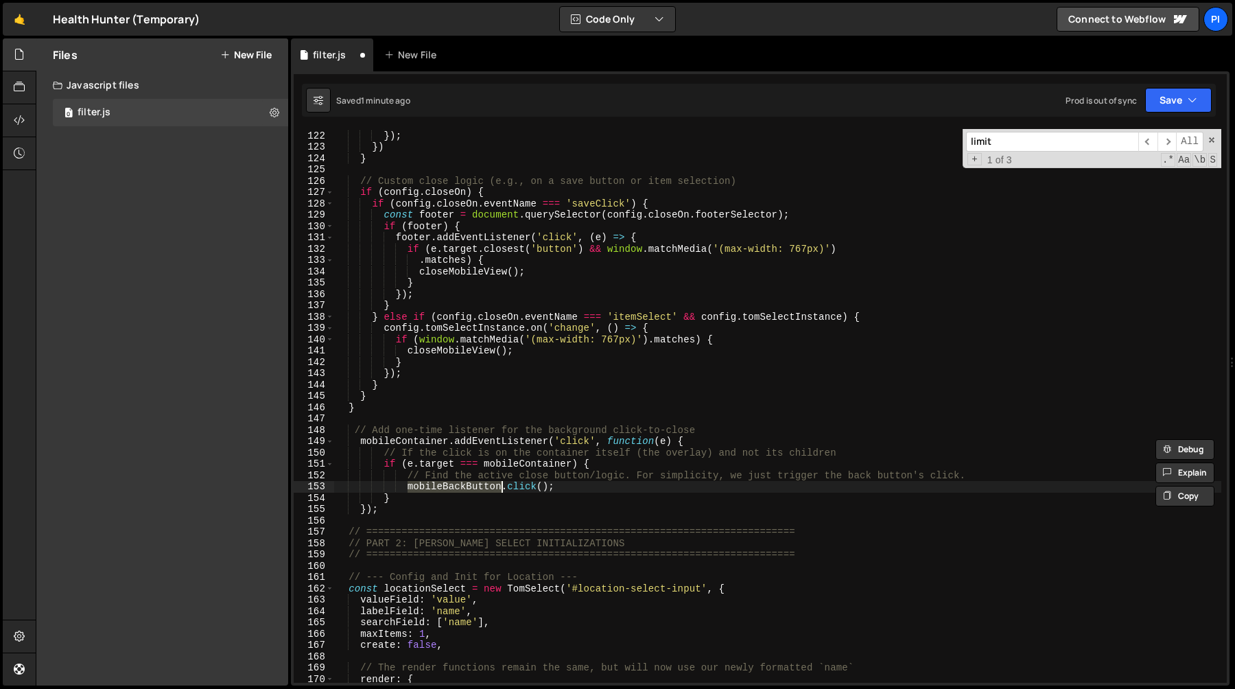
scroll to position [1365, 0]
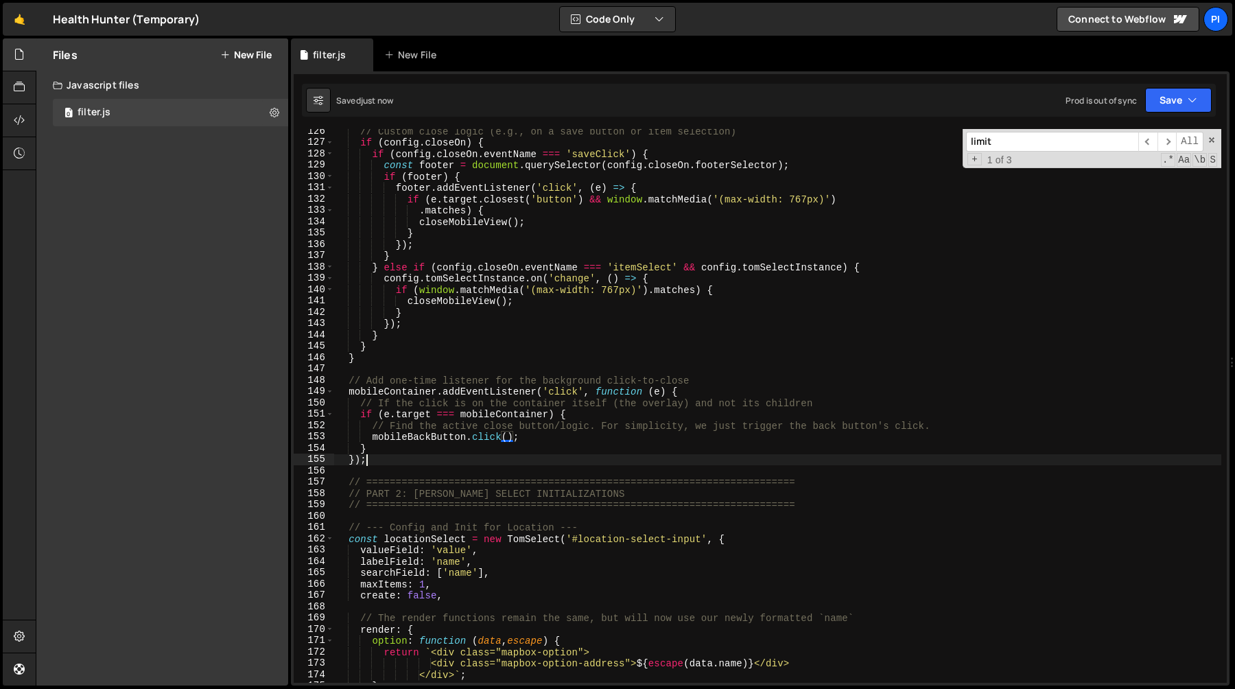
click at [431, 464] on div "// Custom close logic (e.g., on a save button or item selection) if ( config . …" at bounding box center [777, 414] width 887 height 576
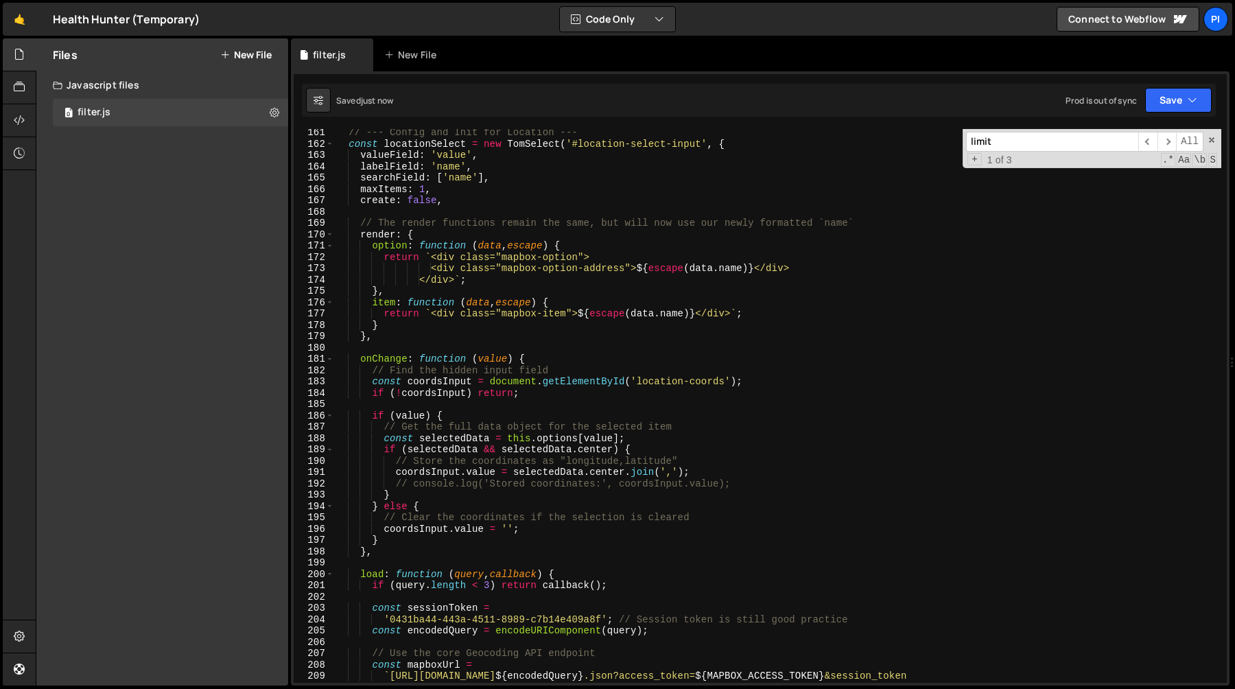
scroll to position [1834, 0]
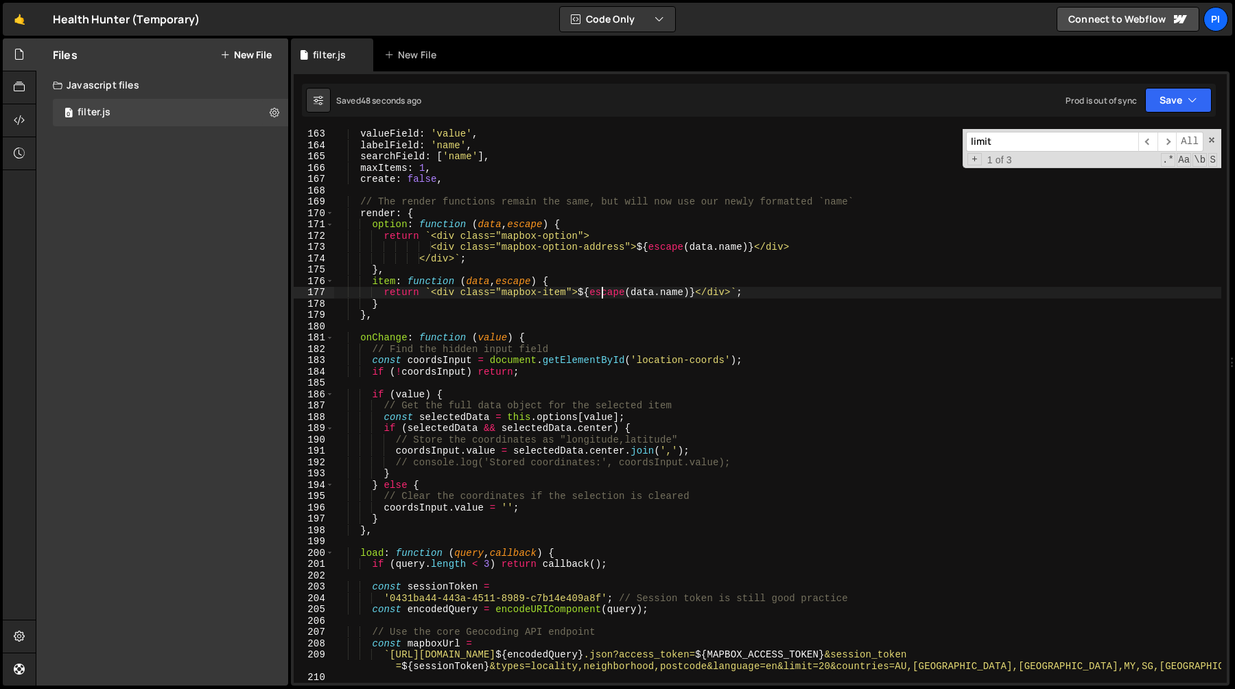
click at [600, 296] on div "valueField : 'value' , labelField : 'name' , searchField : [ 'name' ] , maxItem…" at bounding box center [777, 416] width 887 height 576
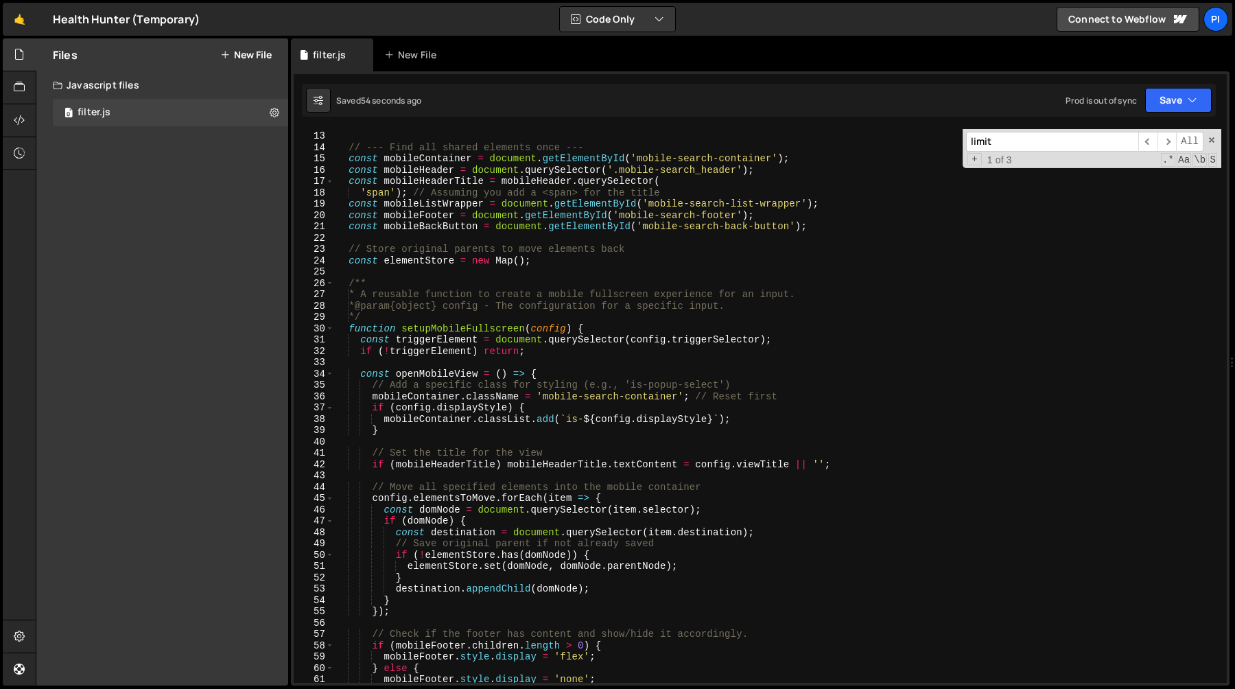
scroll to position [136, 0]
click at [544, 395] on div "// --- Find all shared elements once --- const mobileContainer = document . get…" at bounding box center [777, 417] width 887 height 576
click at [676, 394] on div "// --- Find all shared elements once --- const mobileContainer = document . get…" at bounding box center [777, 417] width 887 height 576
paste textarea "_wrap"
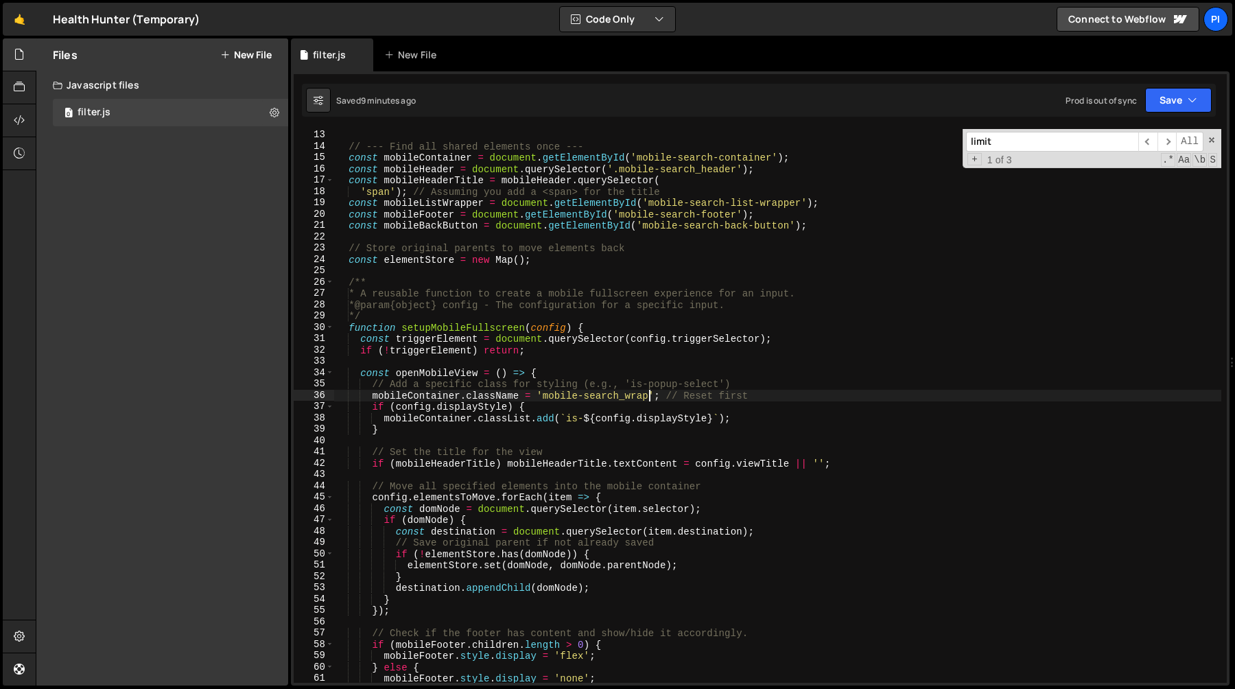
click at [682, 300] on div "// ========================================================================= //…" at bounding box center [777, 406] width 887 height 576
type textarea "* @param {object} config - The configuration for a specific input."
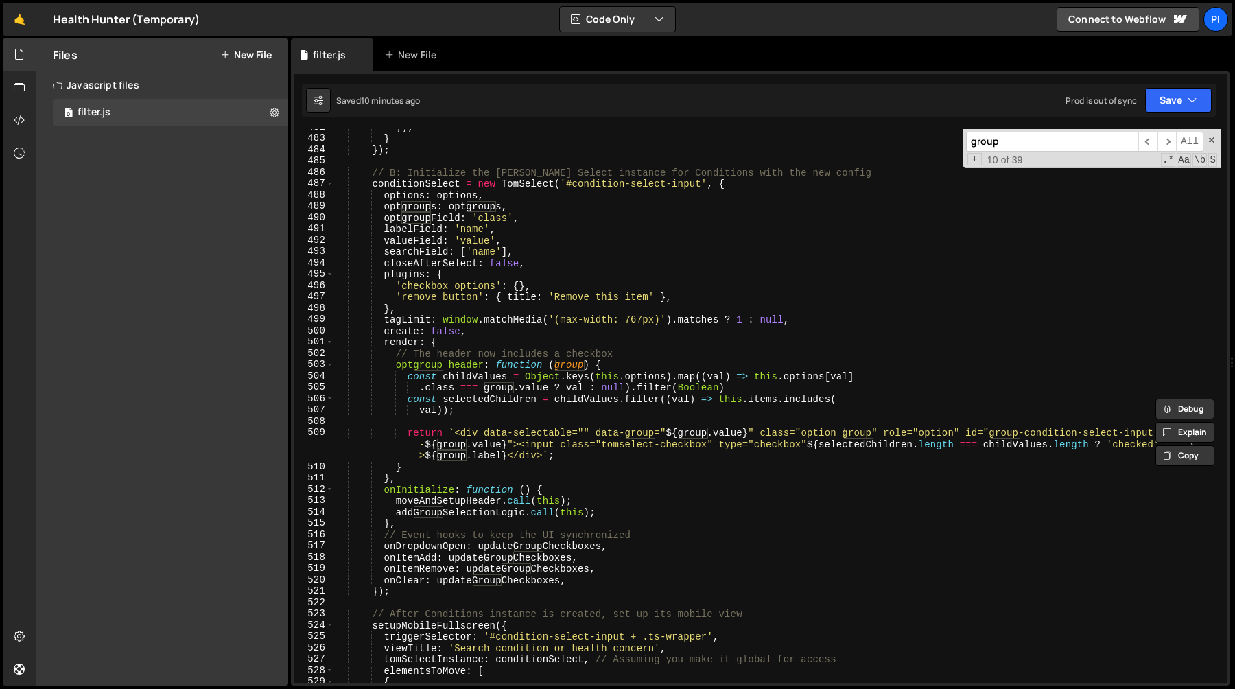
scroll to position [5498, 0]
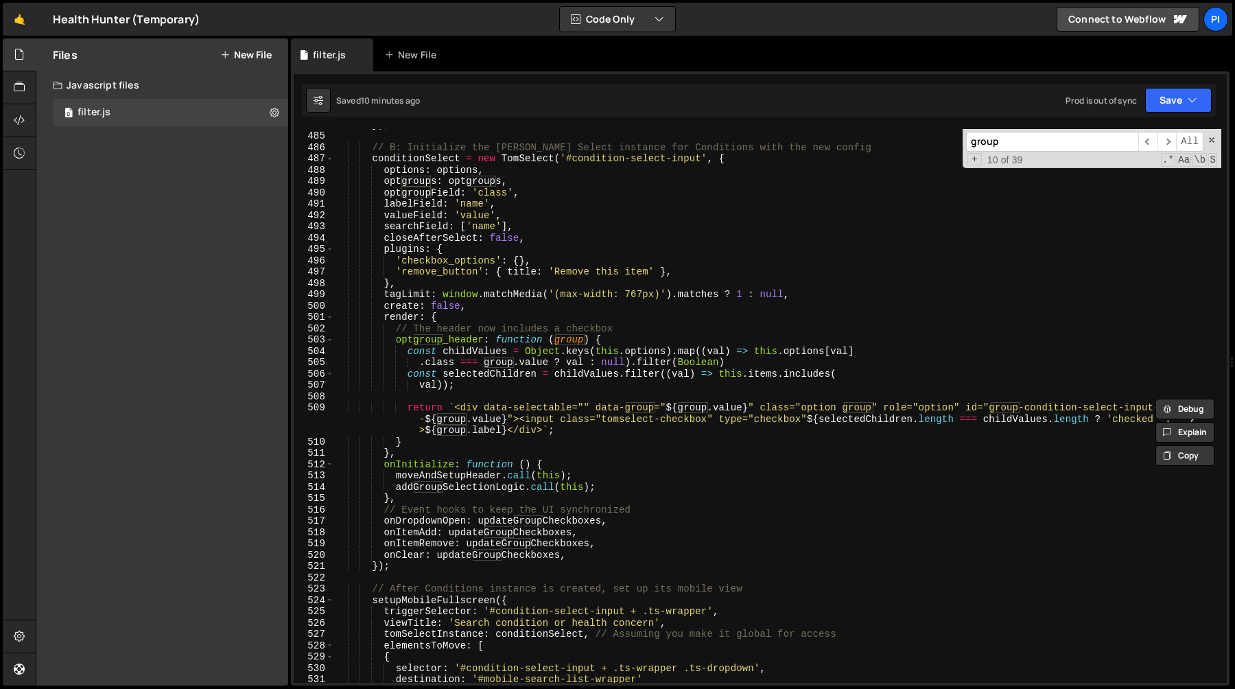
type input "group"
click at [1122, 378] on div "}) ; // B: Initialize the [PERSON_NAME] Select instance for Conditions with the…" at bounding box center [777, 407] width 887 height 576
click at [808, 418] on div "// B: Initialize the [PERSON_NAME] Select instance for Conditions with the new …" at bounding box center [777, 416] width 887 height 576
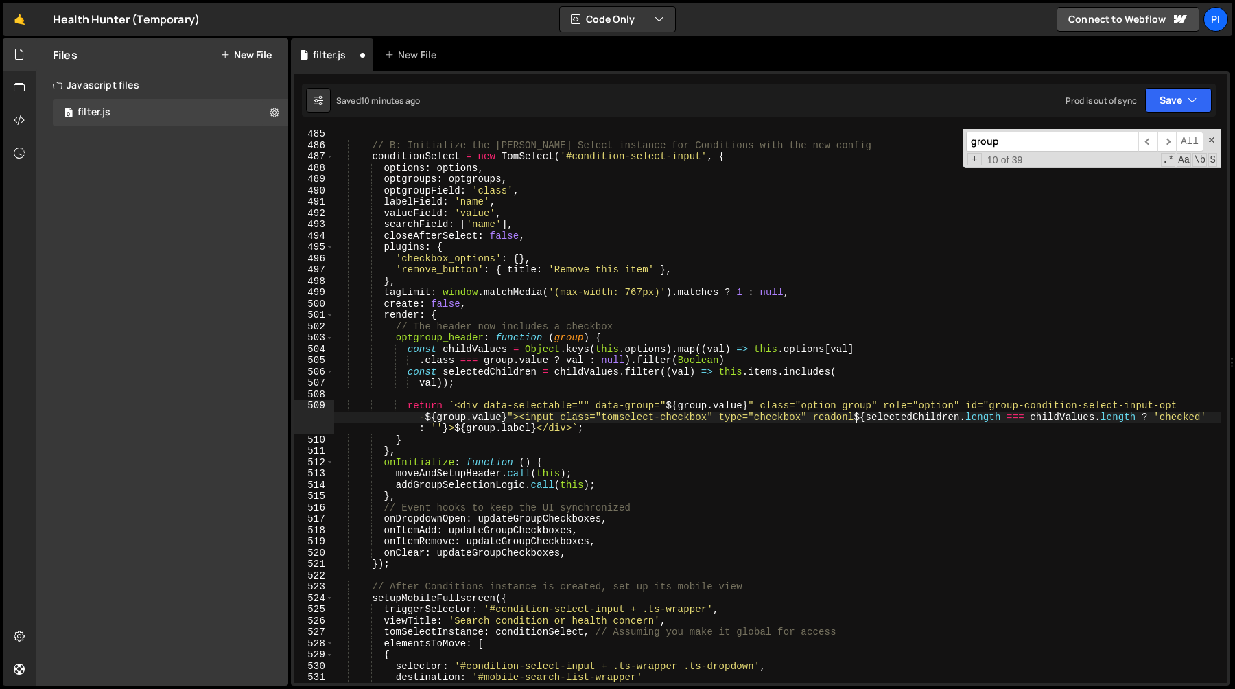
scroll to position [0, 90]
click at [508, 431] on div "// B: Initialize the [PERSON_NAME] Select instance for Conditions with the new …" at bounding box center [777, 416] width 887 height 576
click at [685, 298] on div "// B: Initialize the [PERSON_NAME] Select instance for Conditions with the new …" at bounding box center [777, 416] width 887 height 576
type textarea "create: false,"
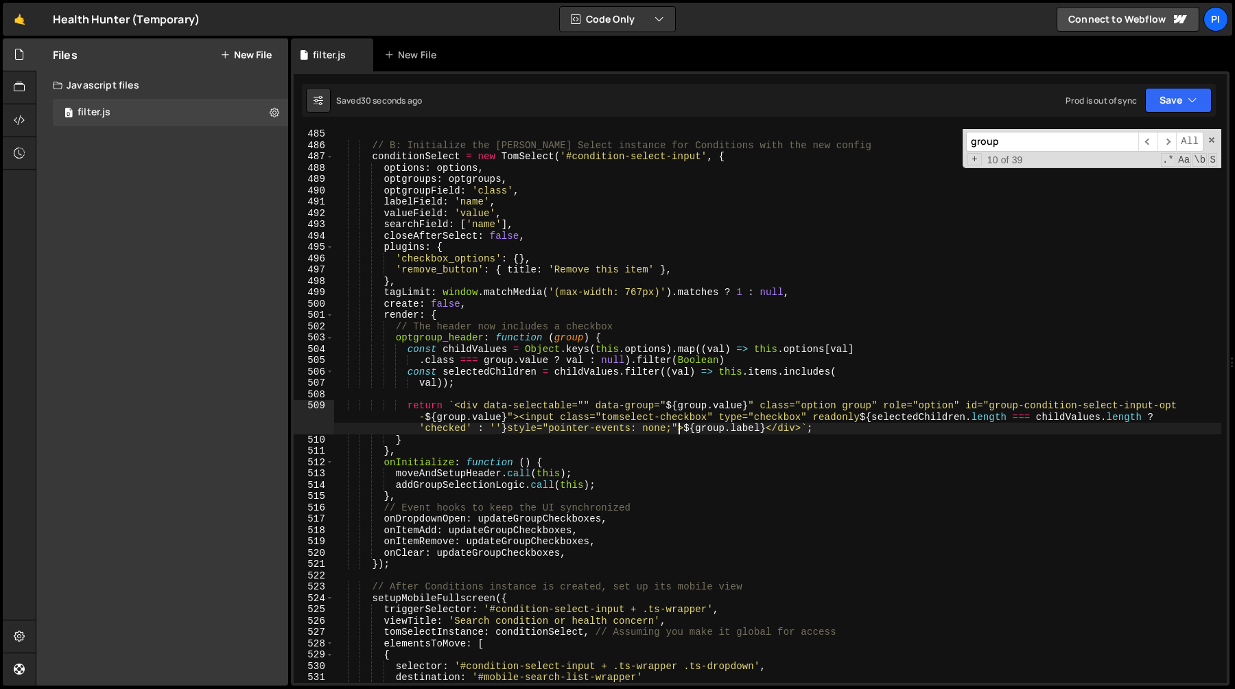
scroll to position [0, 8]
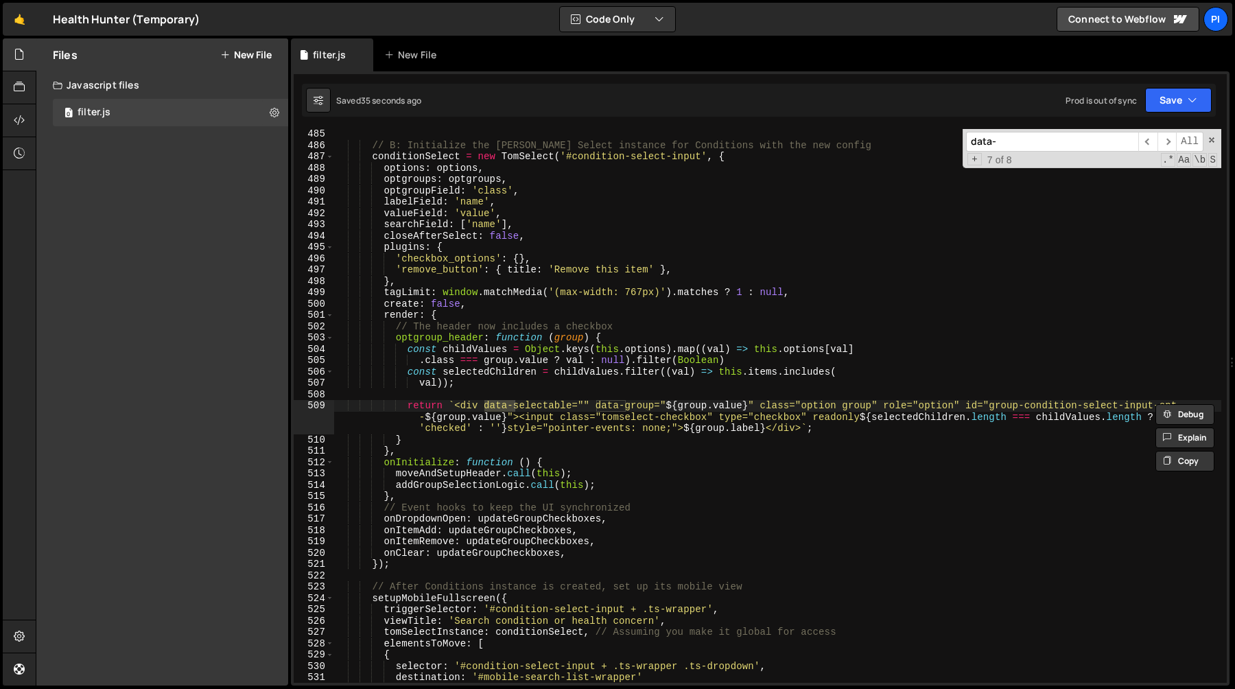
type input "data-"
type textarea "closeAfterSelect: false,"
click at [826, 241] on div "// B: Initialize the [PERSON_NAME] Select instance for Conditions with the new …" at bounding box center [777, 416] width 887 height 576
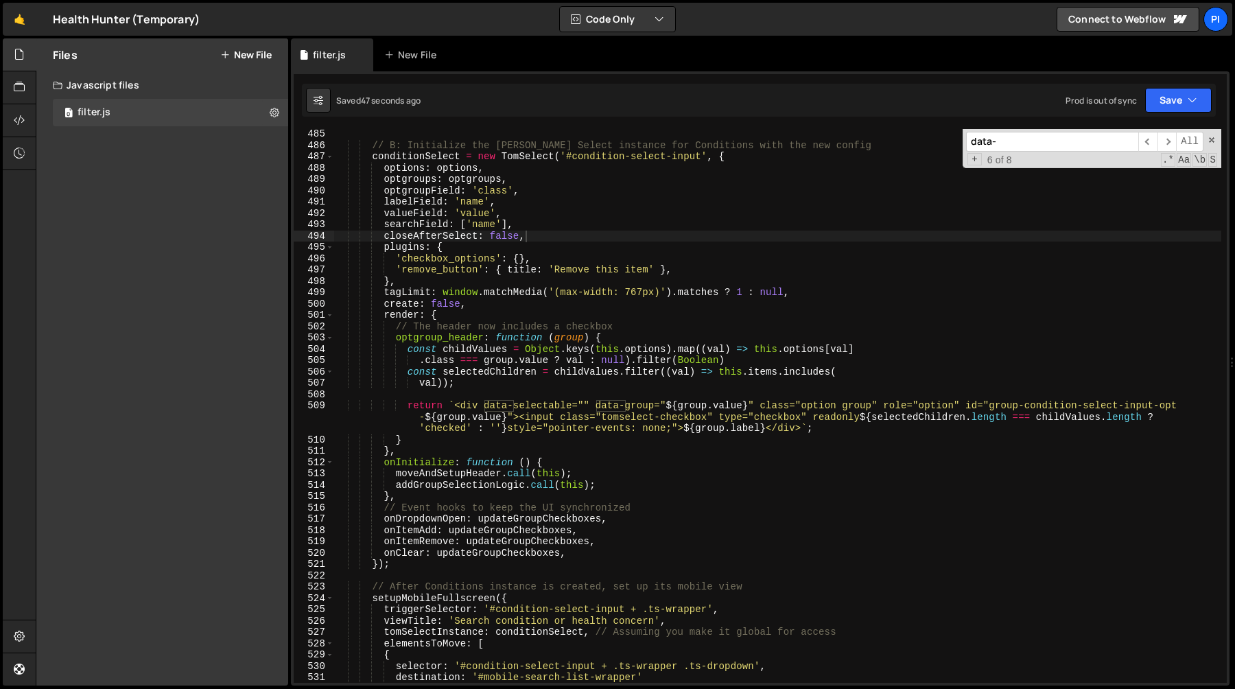
paste input "hidden-items"
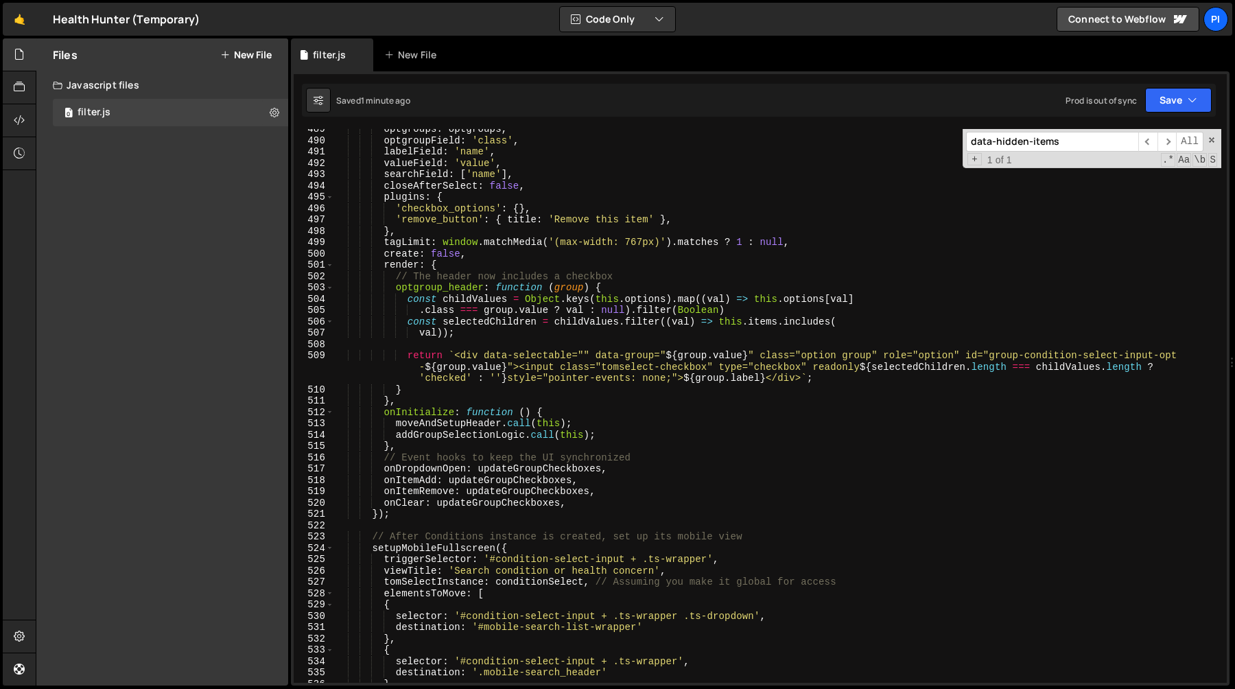
scroll to position [5542, 0]
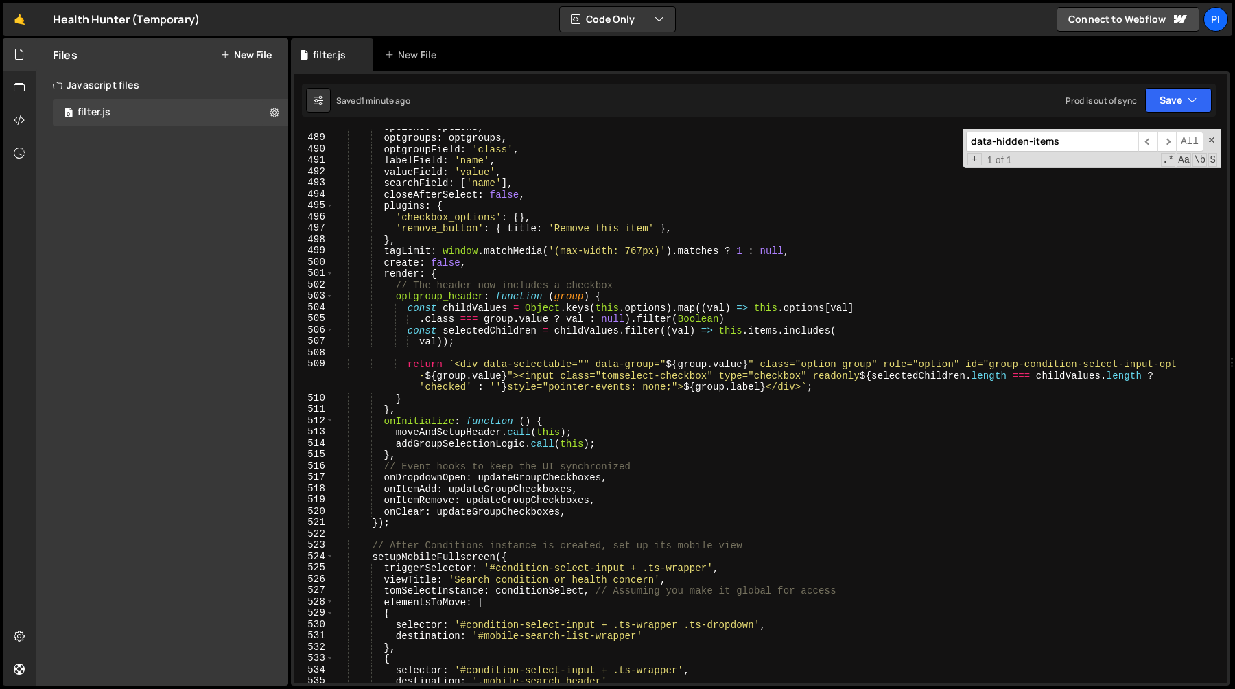
type input "data-hidden-items"
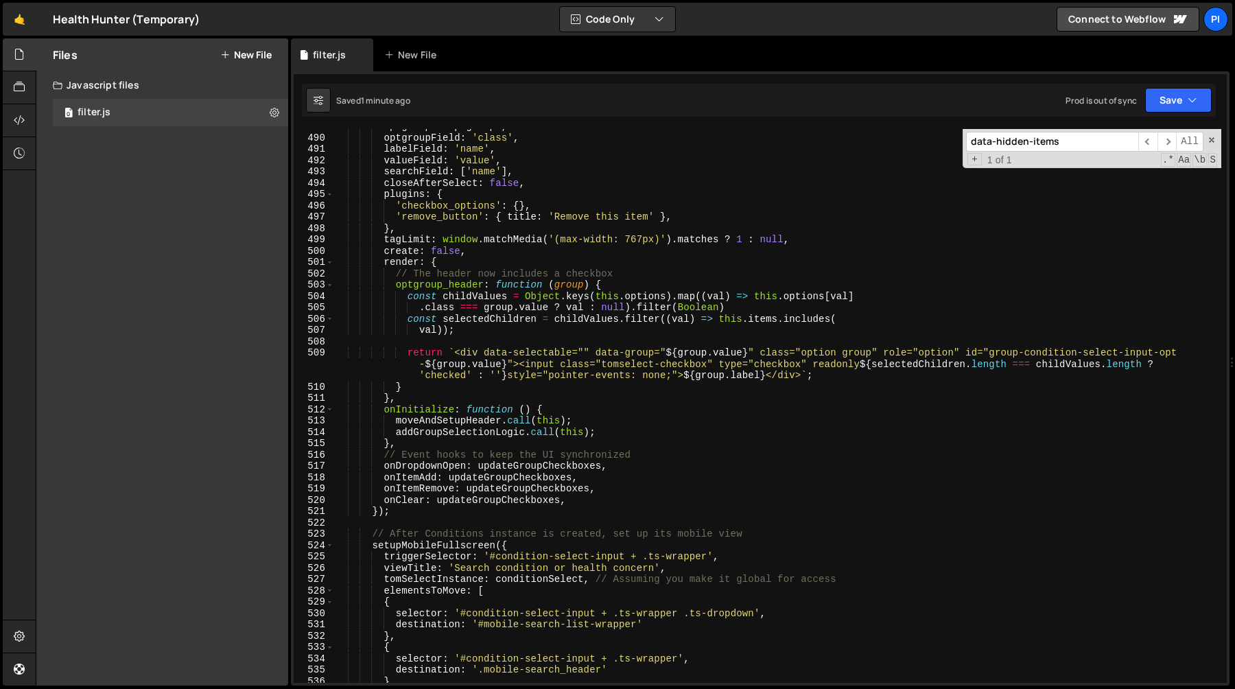
scroll to position [5559, 0]
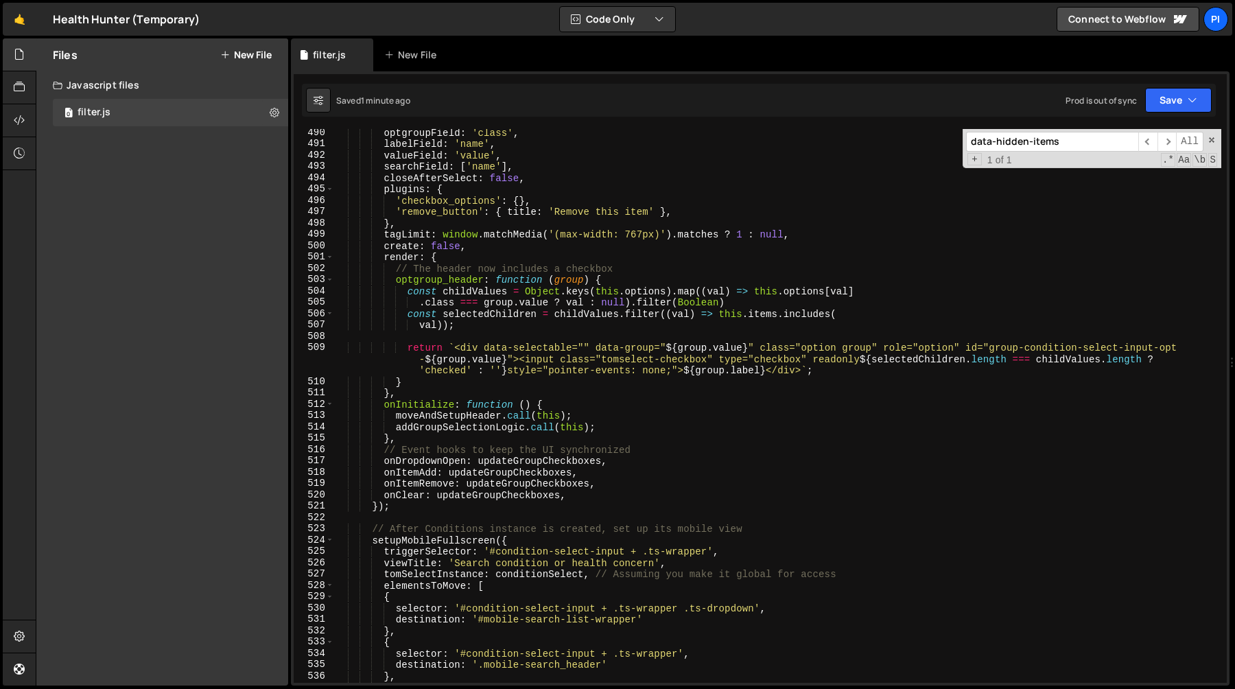
click at [547, 405] on div "optgroupField : 'class' , labelField : 'name' , valueField : 'value' , searchFi…" at bounding box center [777, 415] width 887 height 576
click at [617, 436] on div "optgroupField : 'class' , labelField : 'name' , valueField : 'value' , searchFi…" at bounding box center [777, 415] width 887 height 576
click at [1154, 141] on span "​" at bounding box center [1147, 142] width 19 height 20
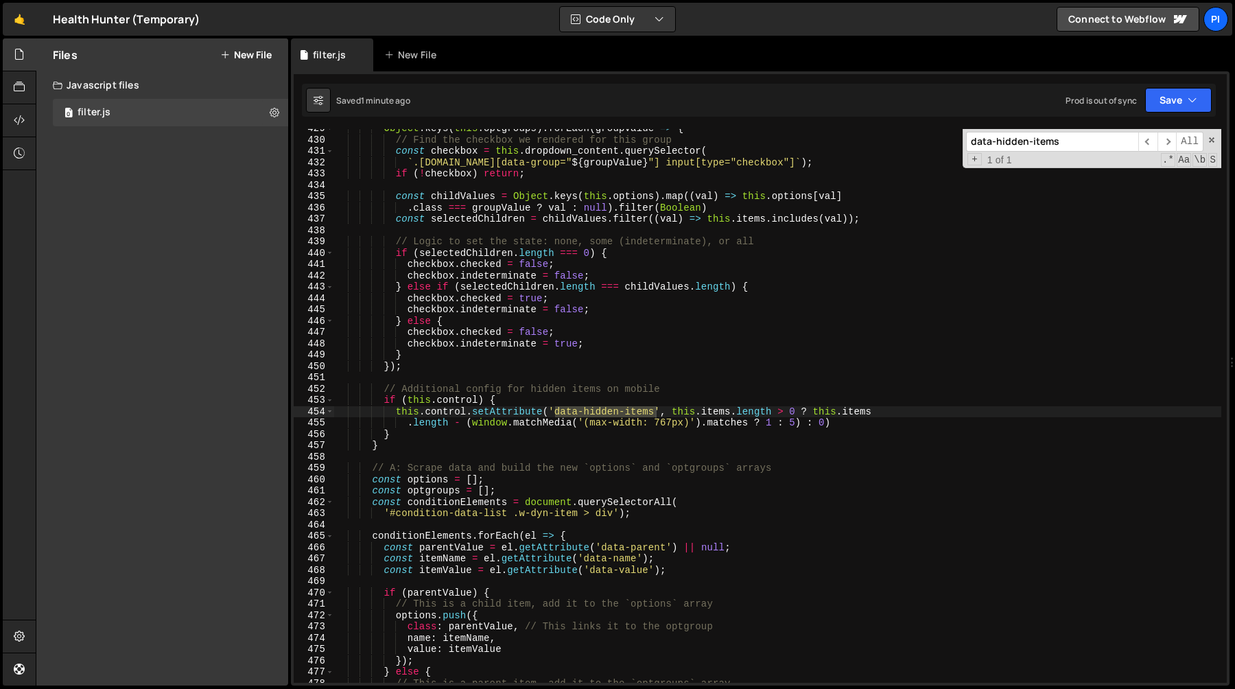
type textarea "this.control.setAttribute('data-hidden-items', this.items.length > 0 ? this.ite…"
click at [554, 411] on div "Object . keys ( this . optgroups ) . forEach ( groupValue => { // Find the chec…" at bounding box center [777, 405] width 887 height 553
click at [654, 414] on div "Object . keys ( this . optgroups ) . forEach ( groupValue => { // Find the chec…" at bounding box center [777, 411] width 887 height 576
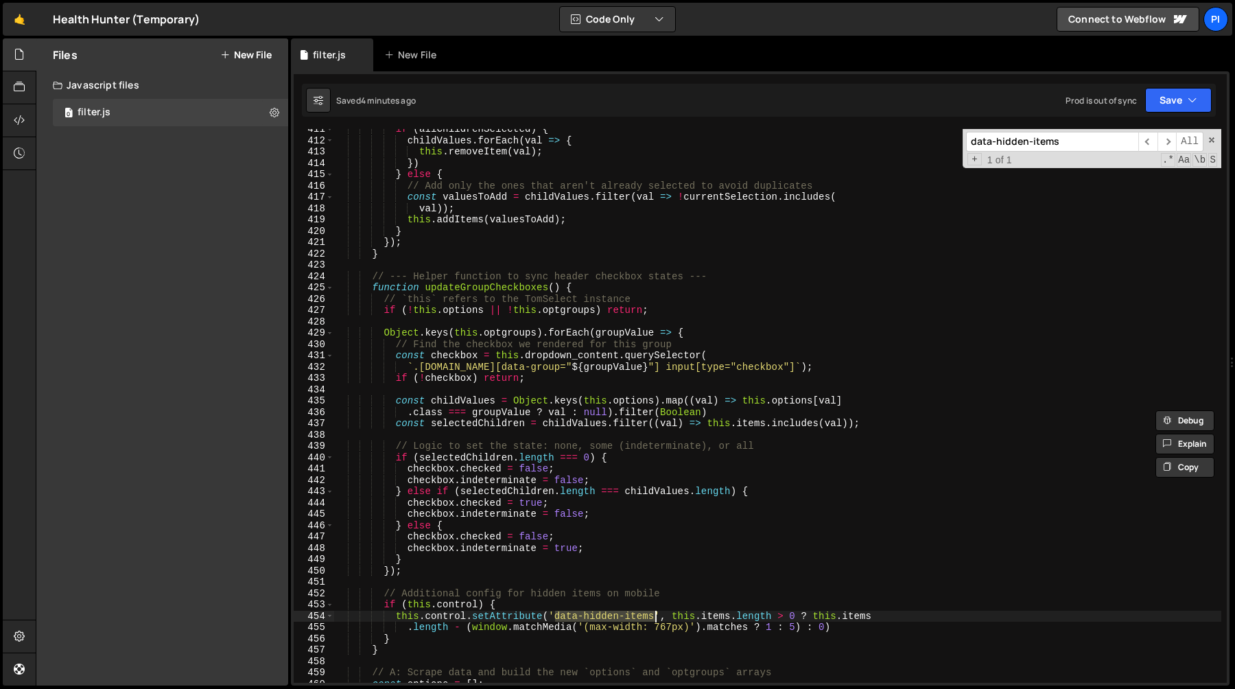
scroll to position [4668, 0]
